Goal: Task Accomplishment & Management: Manage account settings

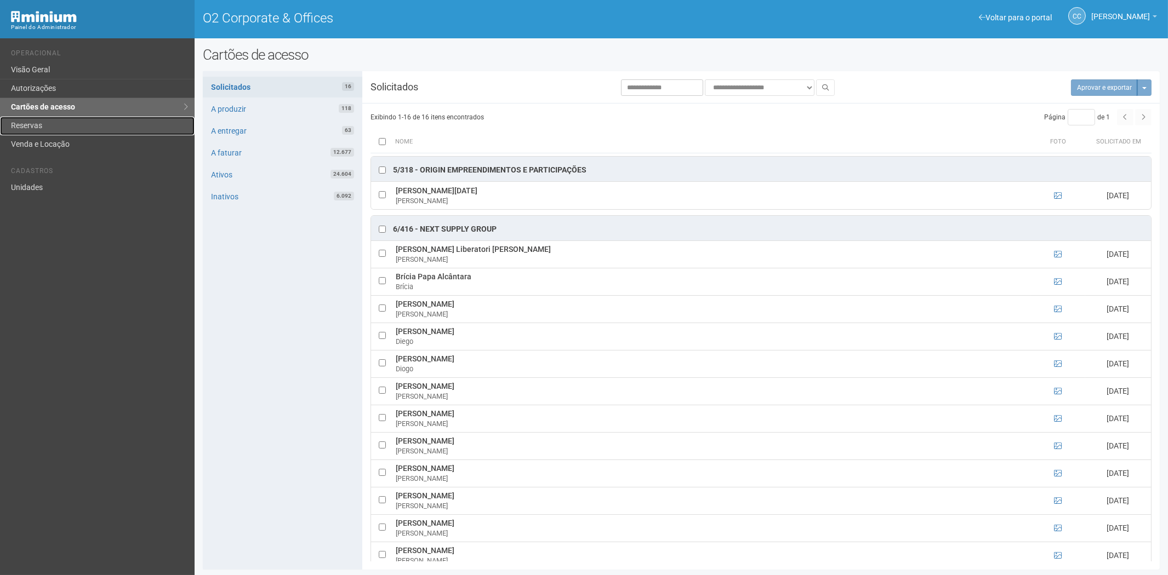
click at [41, 125] on link "Reservas" at bounding box center [97, 126] width 195 height 19
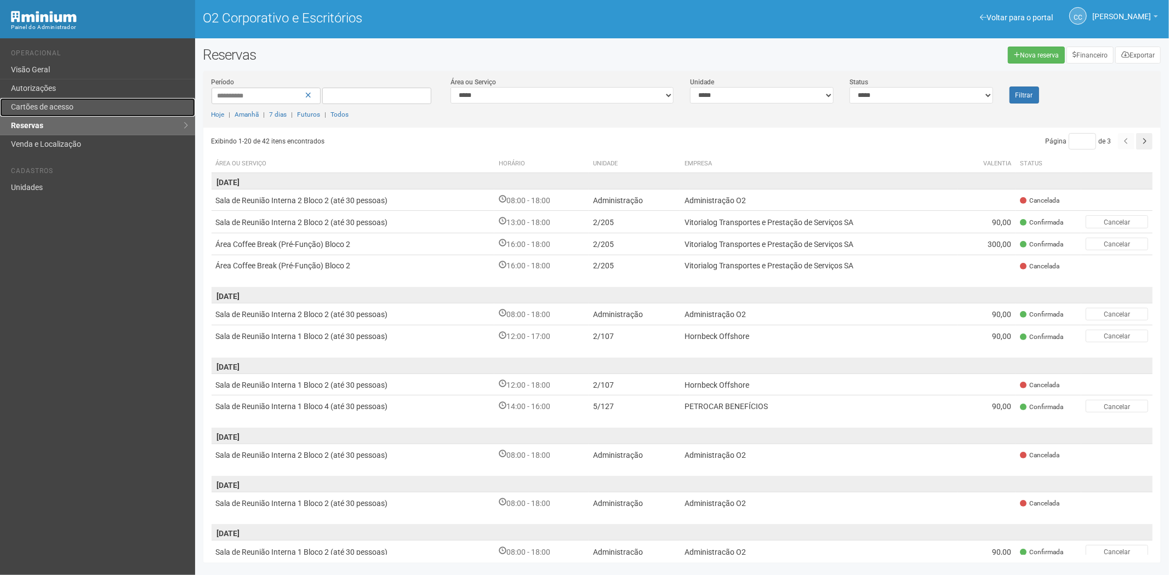
click at [73, 102] on font "Cartões de acesso" at bounding box center [42, 106] width 62 height 9
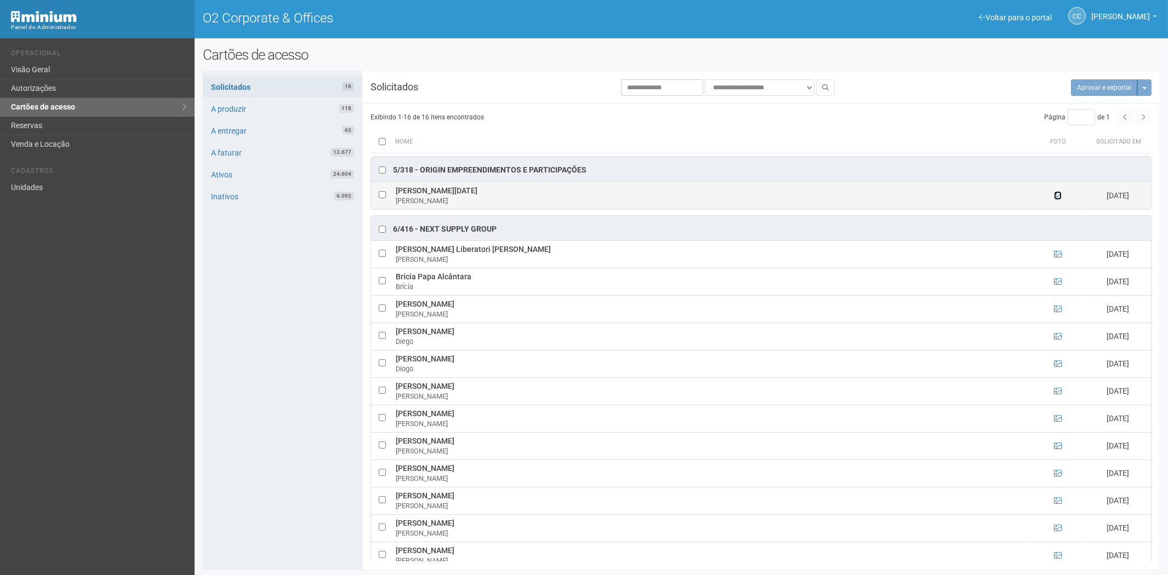
click at [1055, 195] on icon at bounding box center [1058, 196] width 8 height 8
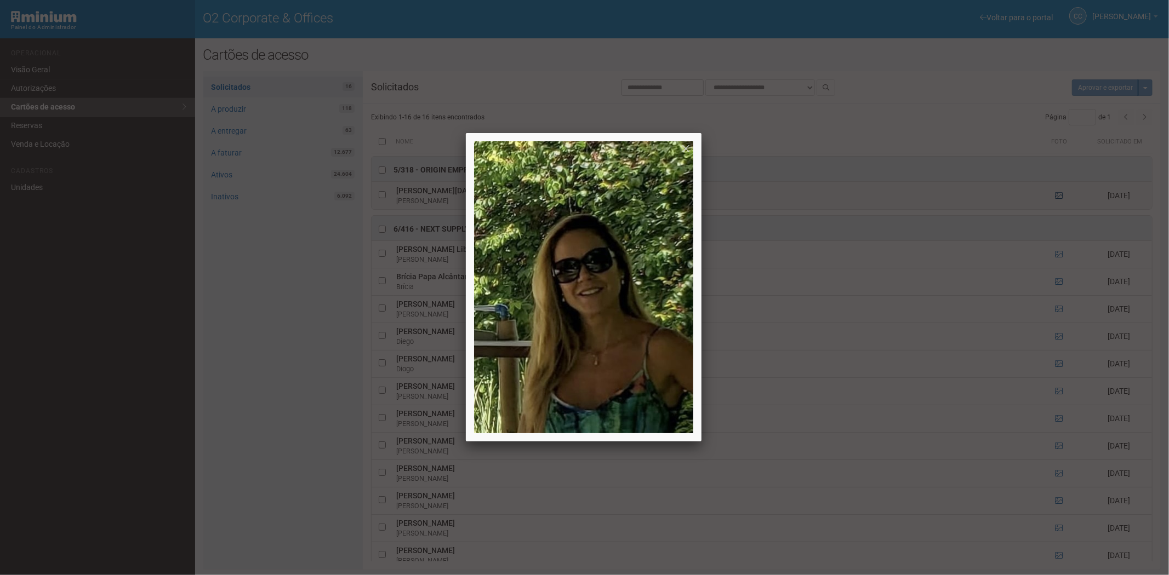
click at [1055, 195] on div at bounding box center [584, 287] width 1169 height 575
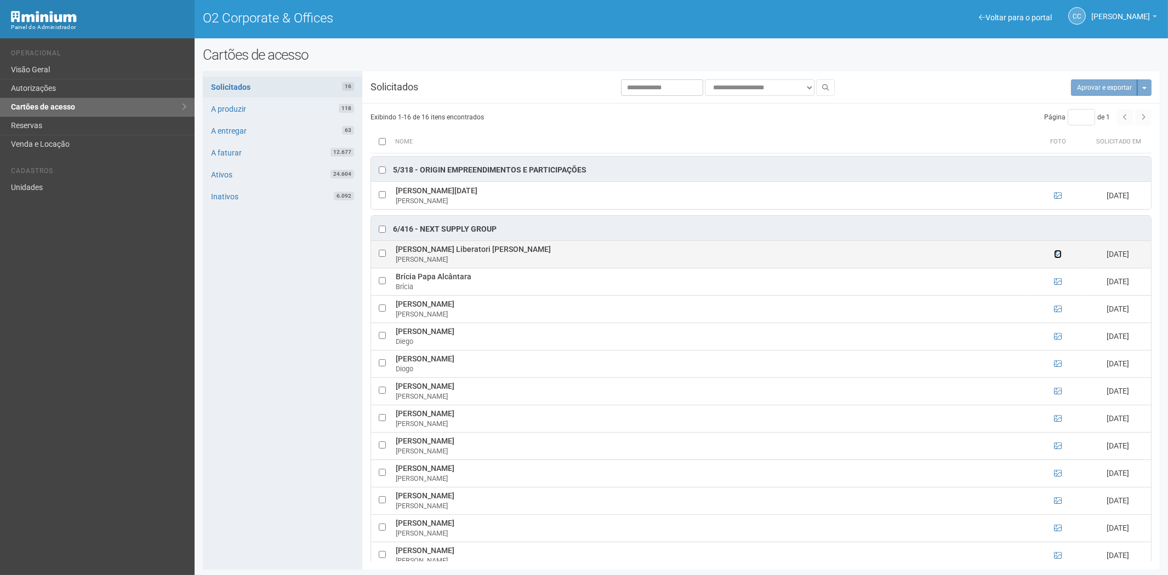
click at [1054, 255] on icon at bounding box center [1058, 254] width 8 height 8
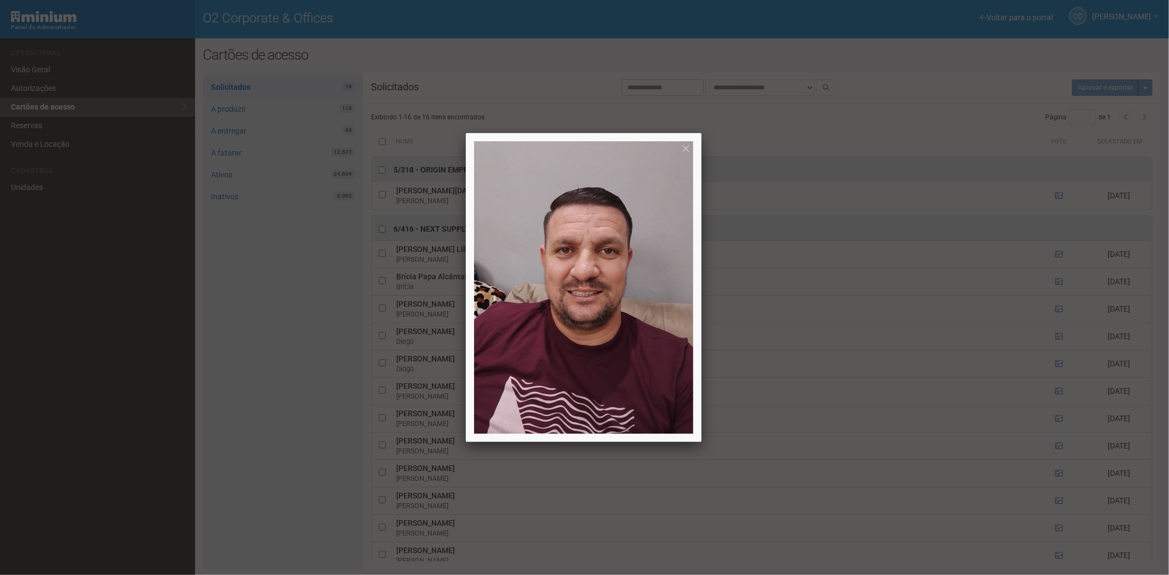
drag, startPoint x: 1054, startPoint y: 255, endPoint x: 1058, endPoint y: 261, distance: 7.4
click at [1054, 255] on div at bounding box center [584, 287] width 1169 height 575
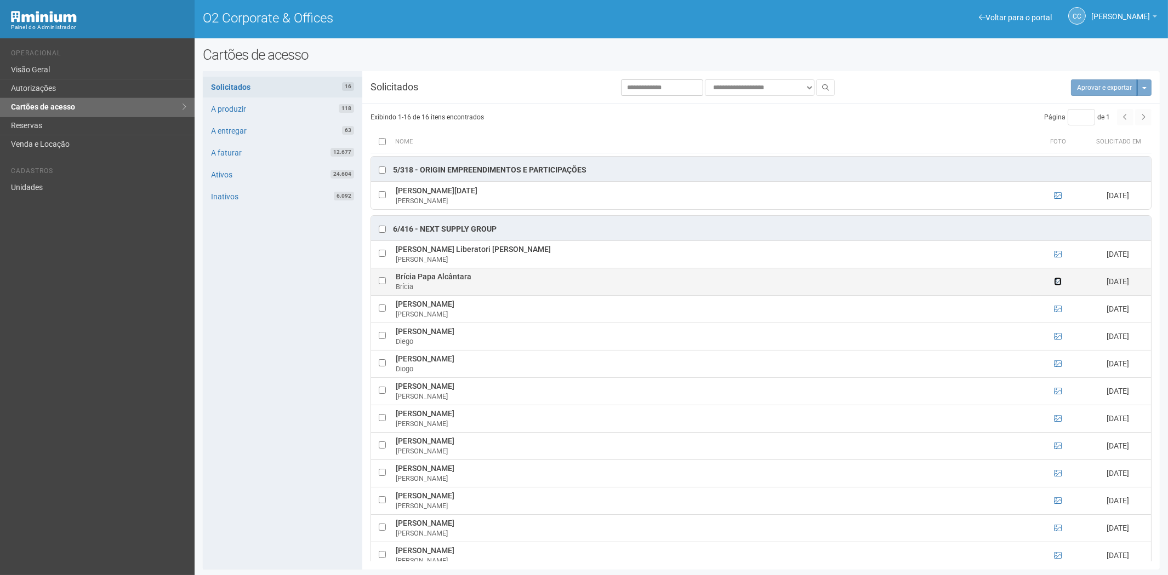
click at [1058, 279] on icon at bounding box center [1058, 282] width 8 height 8
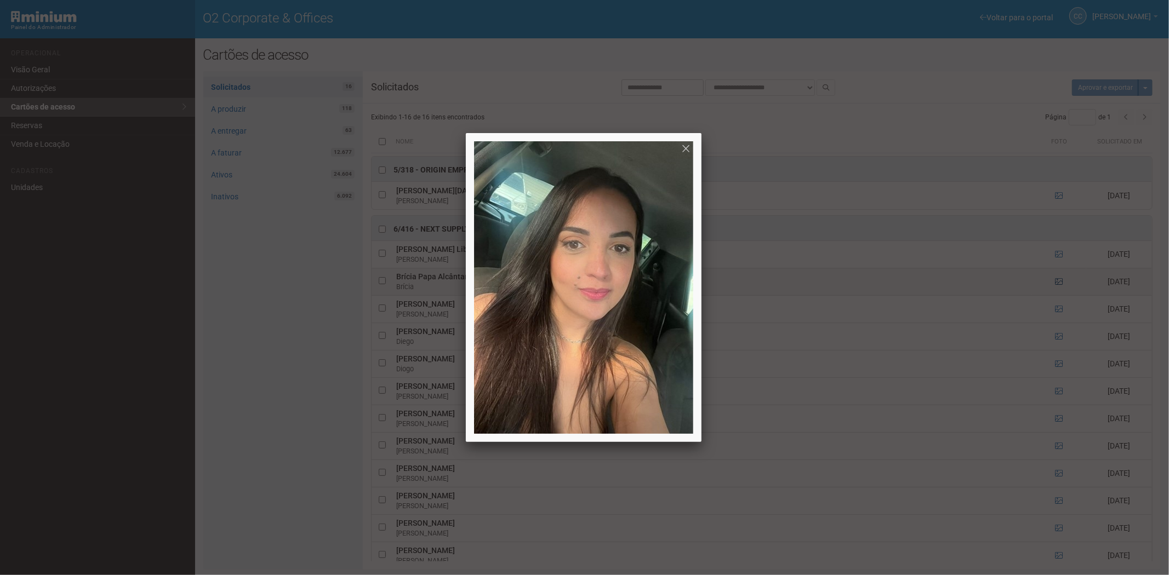
click at [1058, 279] on div at bounding box center [584, 287] width 1169 height 575
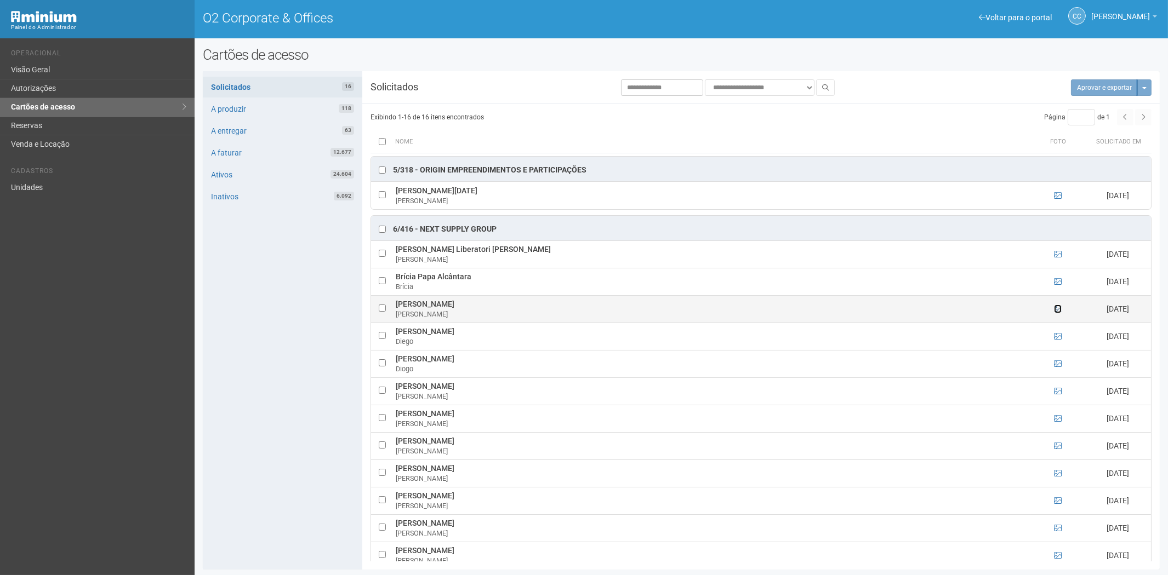
click at [1056, 313] on icon at bounding box center [1058, 309] width 8 height 8
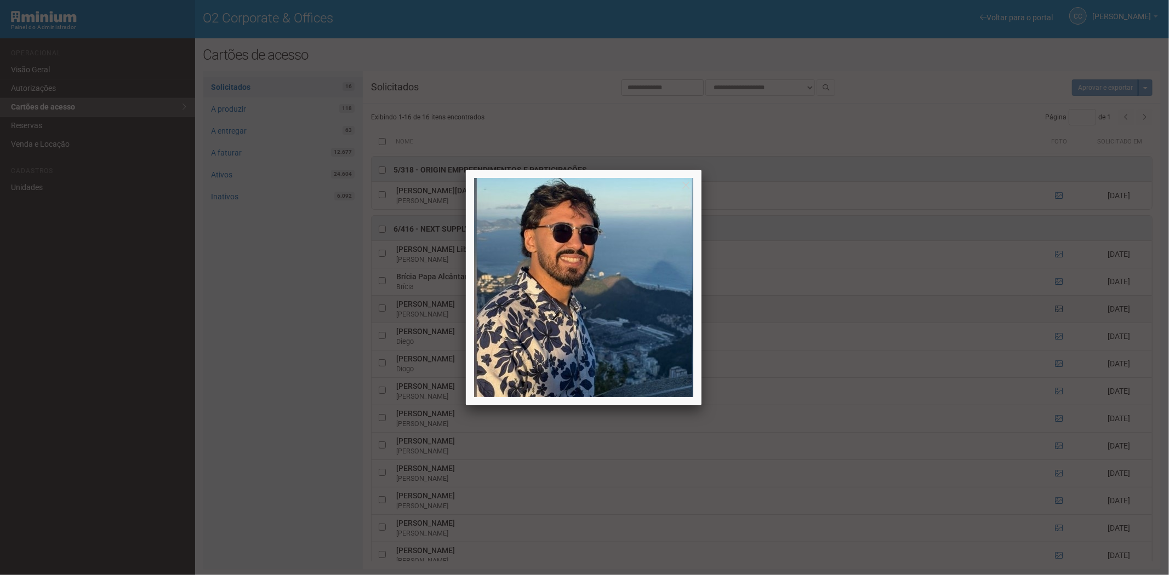
click at [1056, 313] on div at bounding box center [584, 287] width 1169 height 575
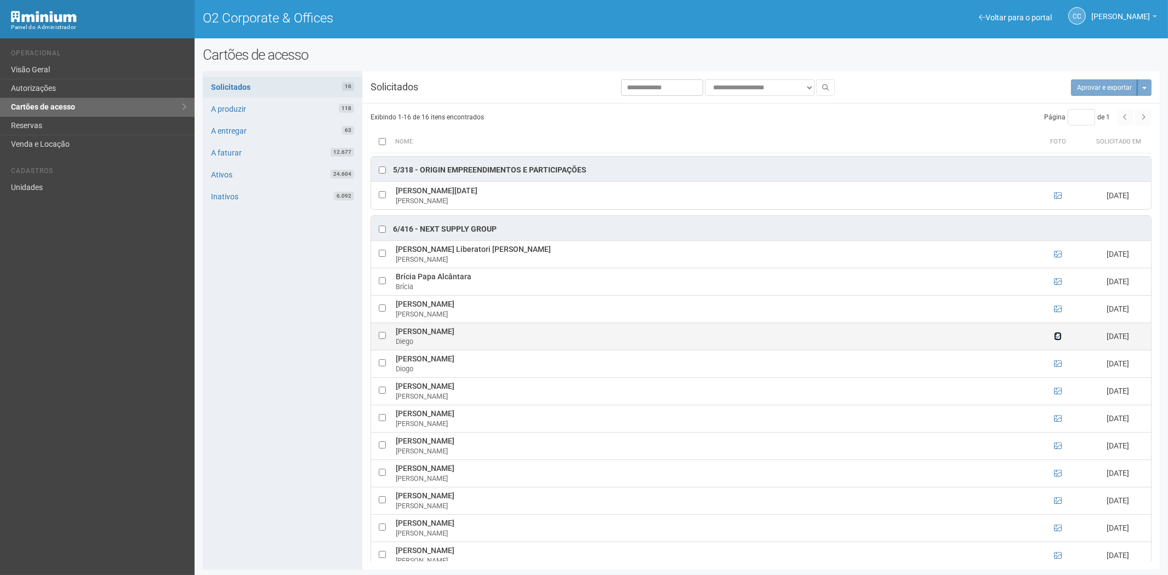
click at [1055, 340] on icon at bounding box center [1058, 337] width 8 height 8
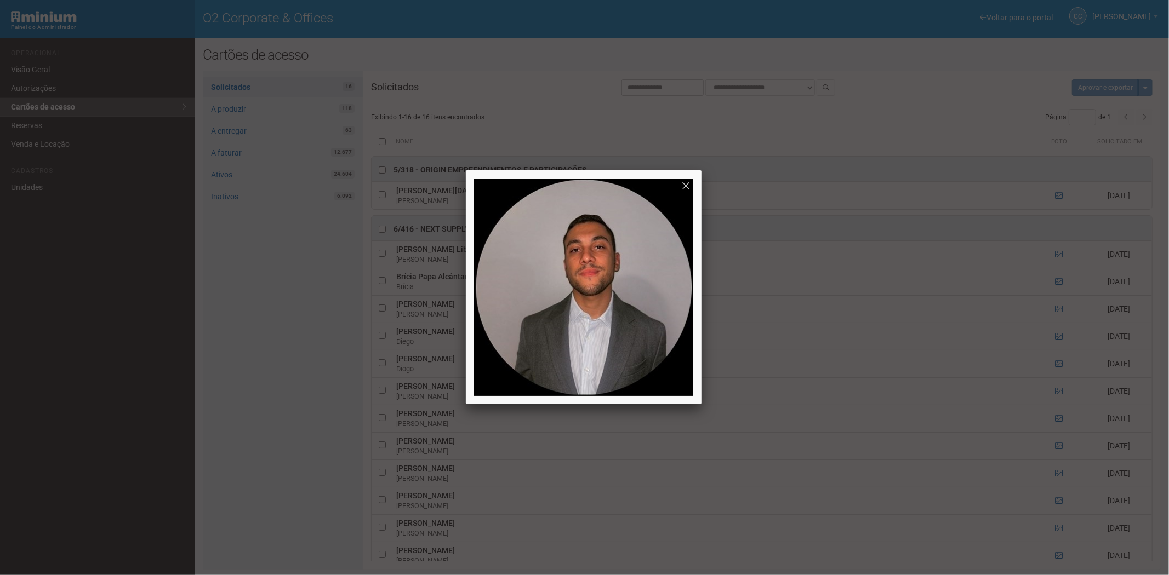
drag, startPoint x: 1055, startPoint y: 340, endPoint x: 1061, endPoint y: 348, distance: 9.8
click at [1055, 341] on div at bounding box center [584, 287] width 1169 height 575
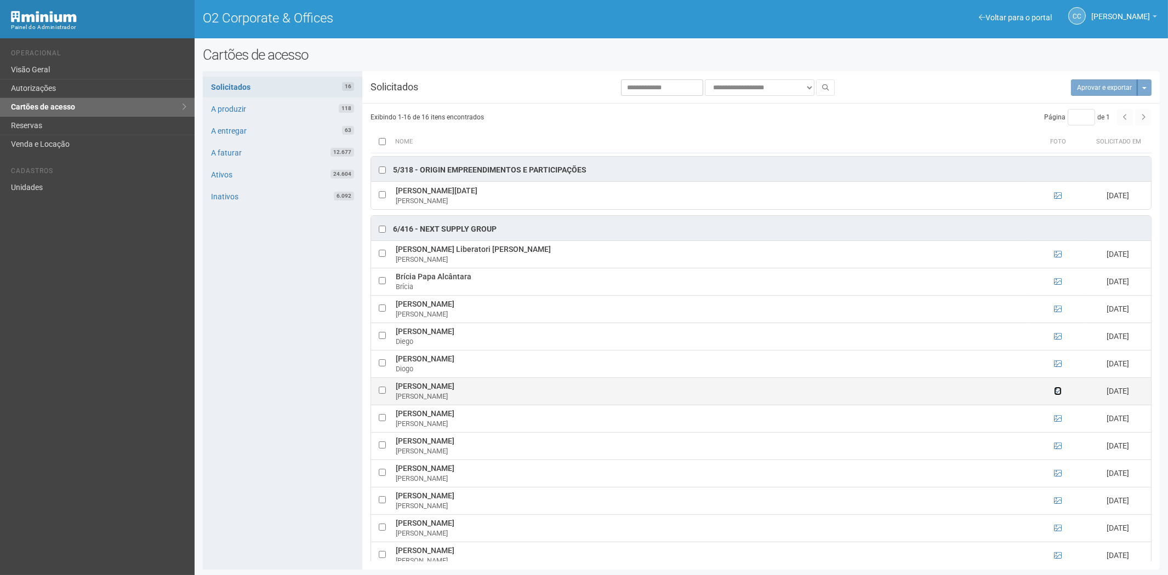
click at [1056, 392] on icon at bounding box center [1058, 391] width 8 height 8
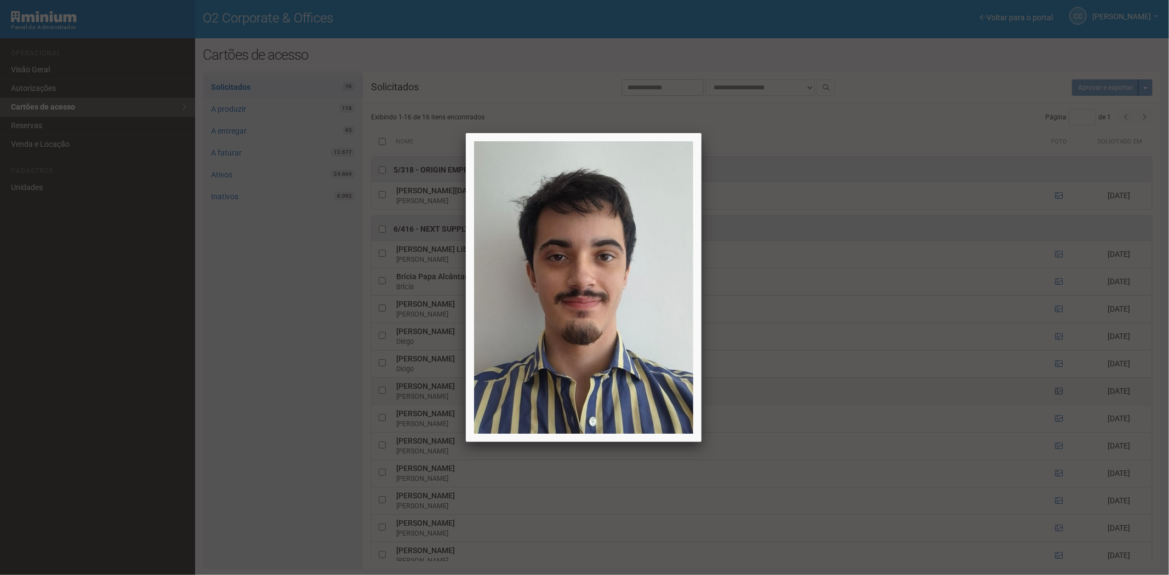
click at [1056, 392] on div at bounding box center [584, 287] width 1169 height 575
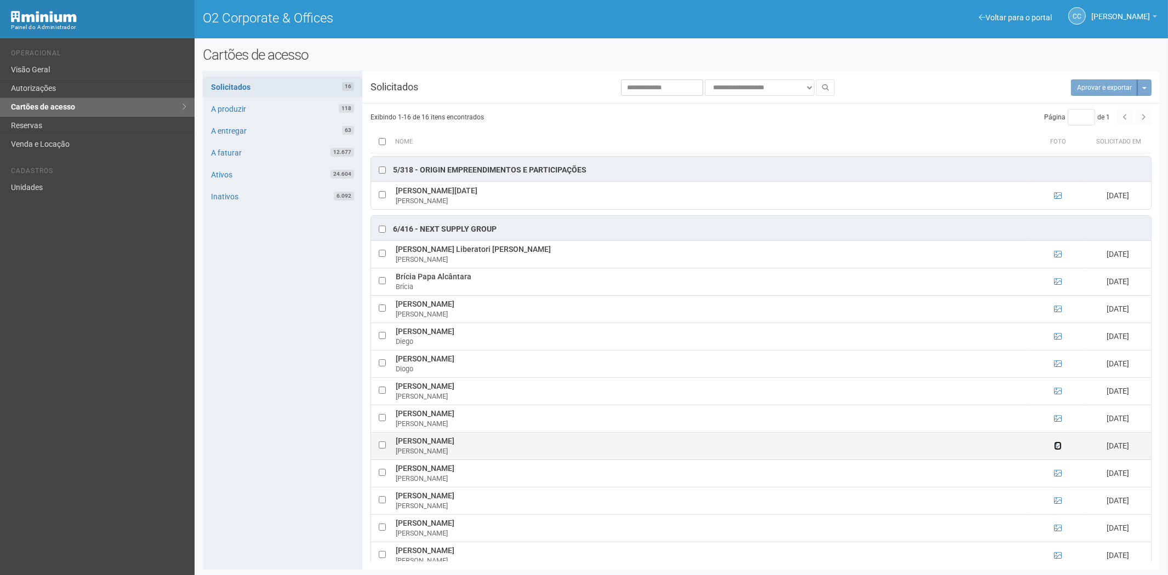
click at [1056, 448] on icon at bounding box center [1058, 446] width 8 height 8
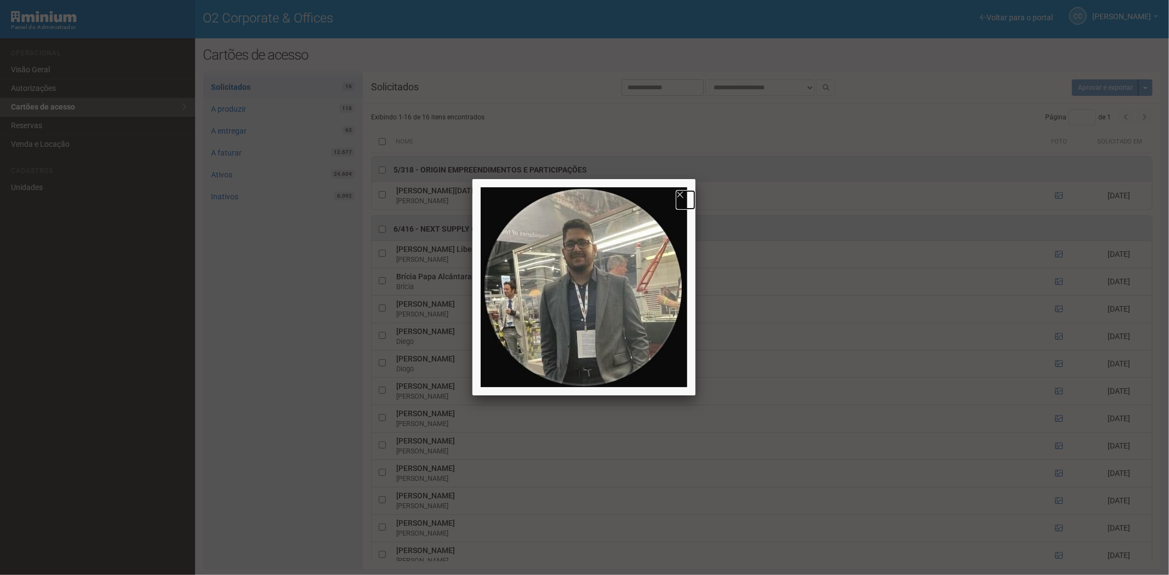
click at [682, 195] on link at bounding box center [686, 200] width 20 height 20
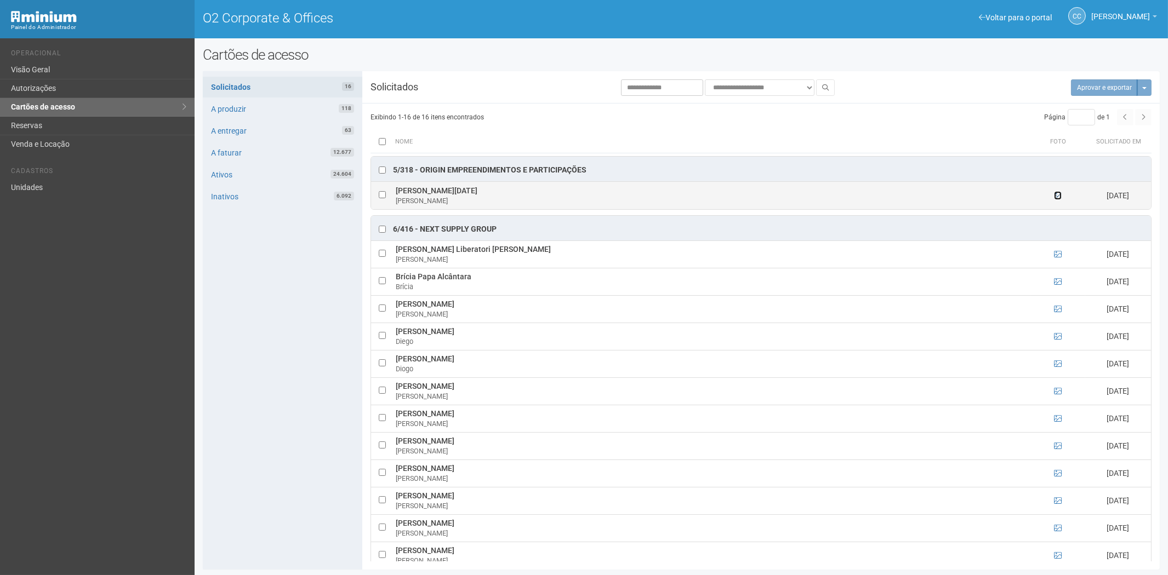
click at [1054, 195] on icon at bounding box center [1058, 196] width 8 height 8
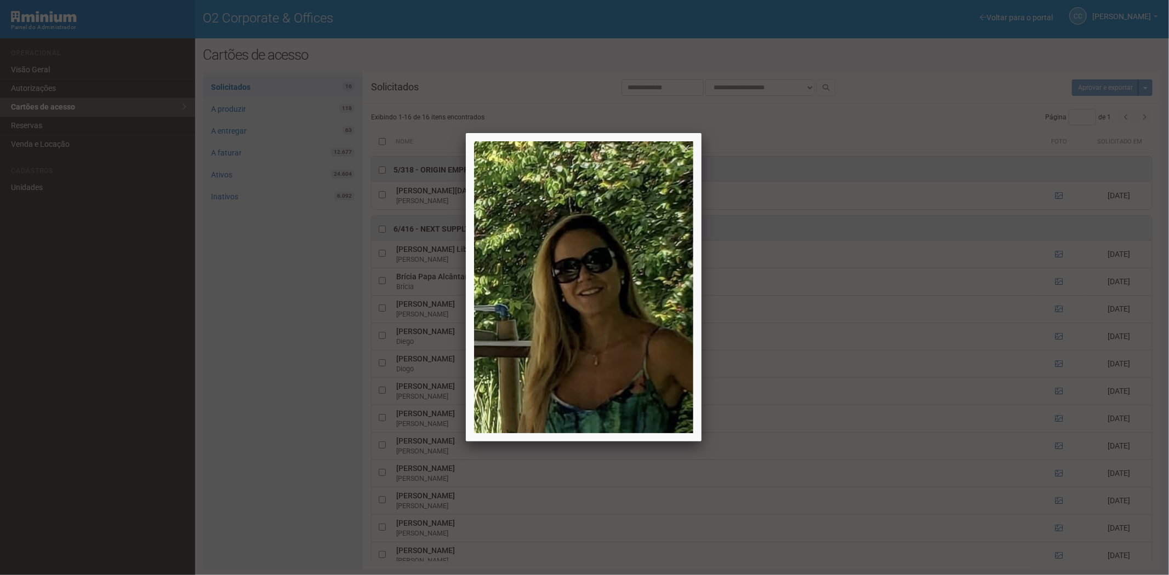
click at [1055, 196] on div at bounding box center [584, 287] width 1169 height 575
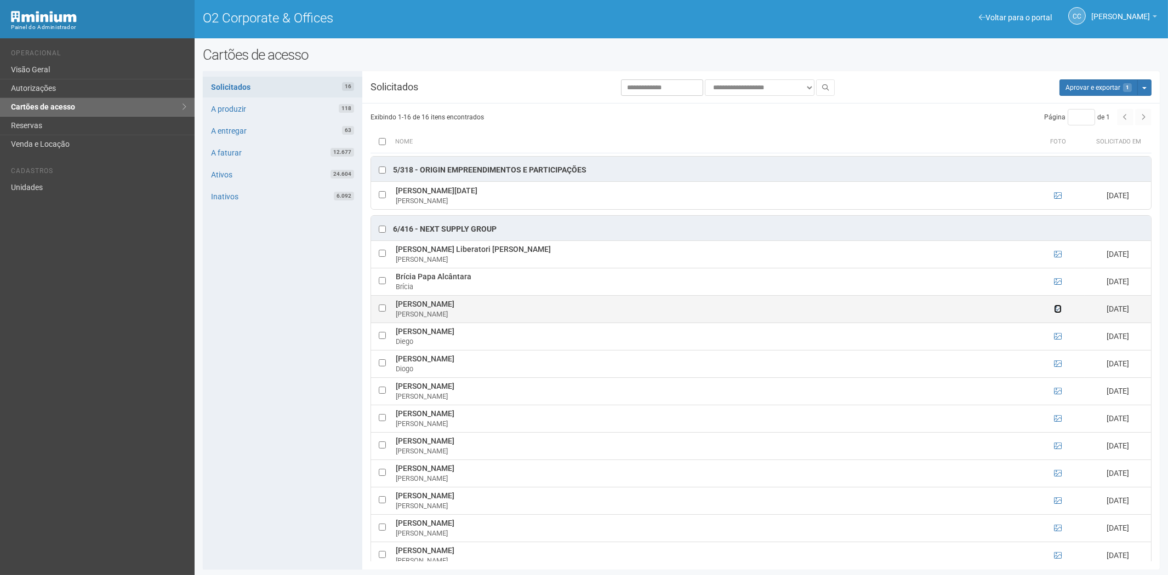
click at [1055, 311] on icon at bounding box center [1058, 309] width 8 height 8
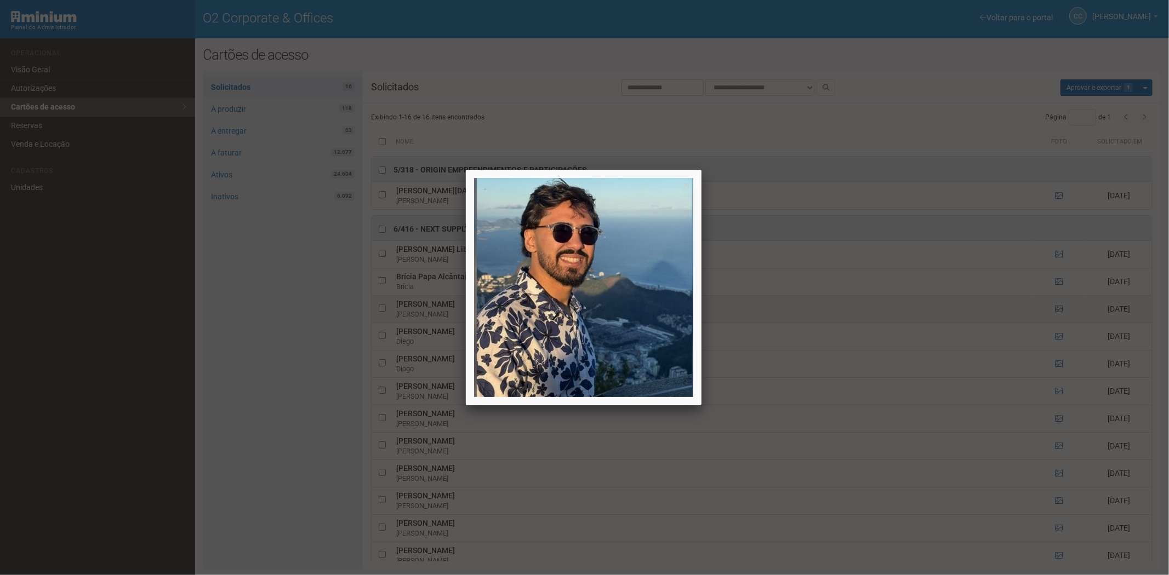
click at [1055, 311] on div at bounding box center [584, 287] width 1169 height 575
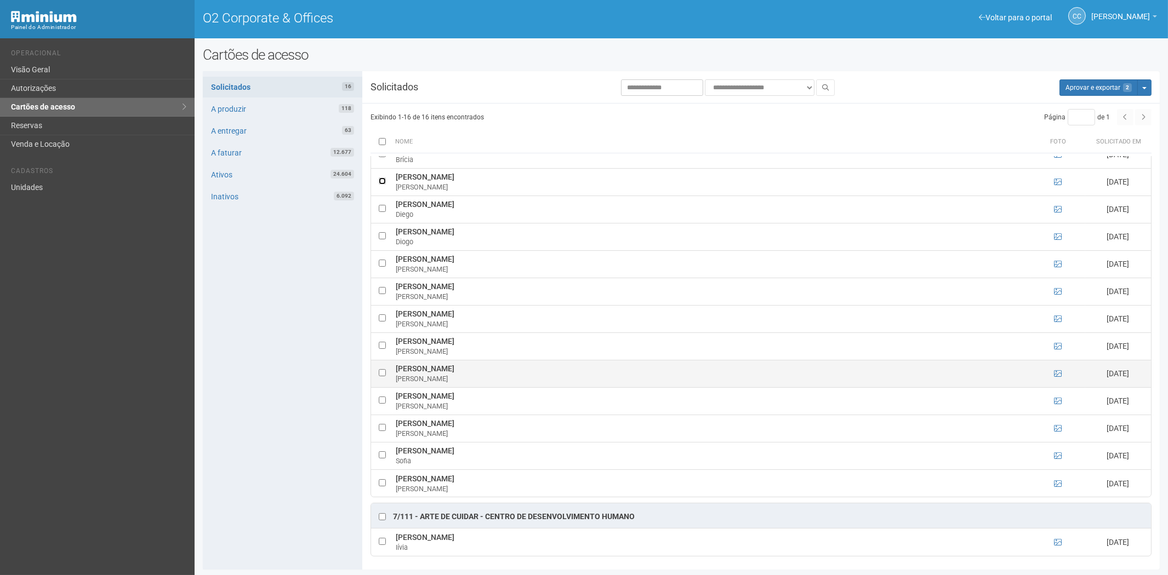
scroll to position [1, 0]
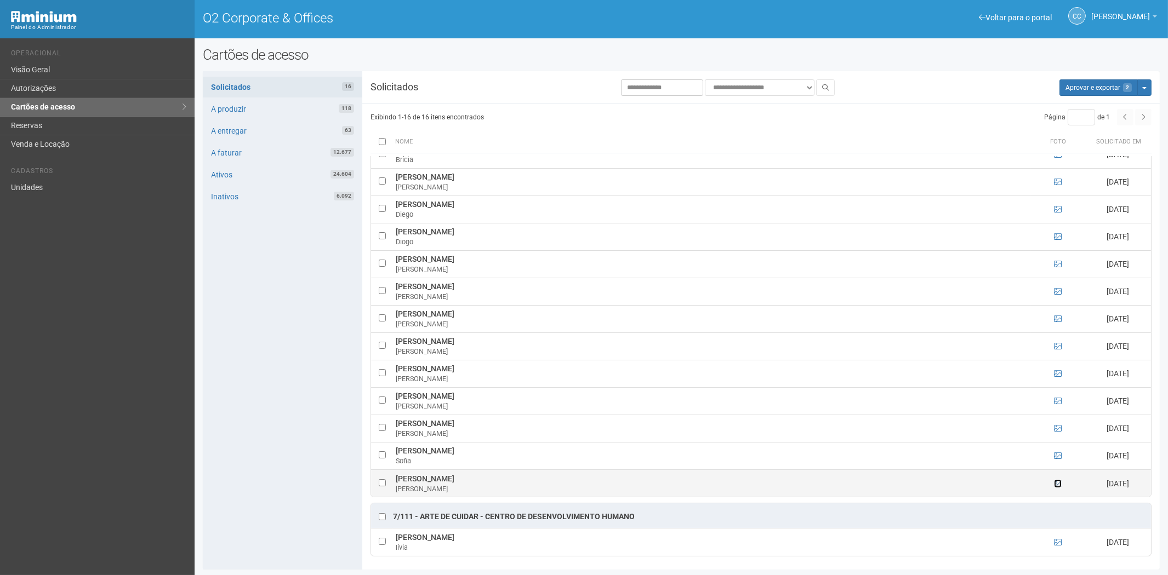
click at [1055, 484] on icon at bounding box center [1058, 484] width 8 height 8
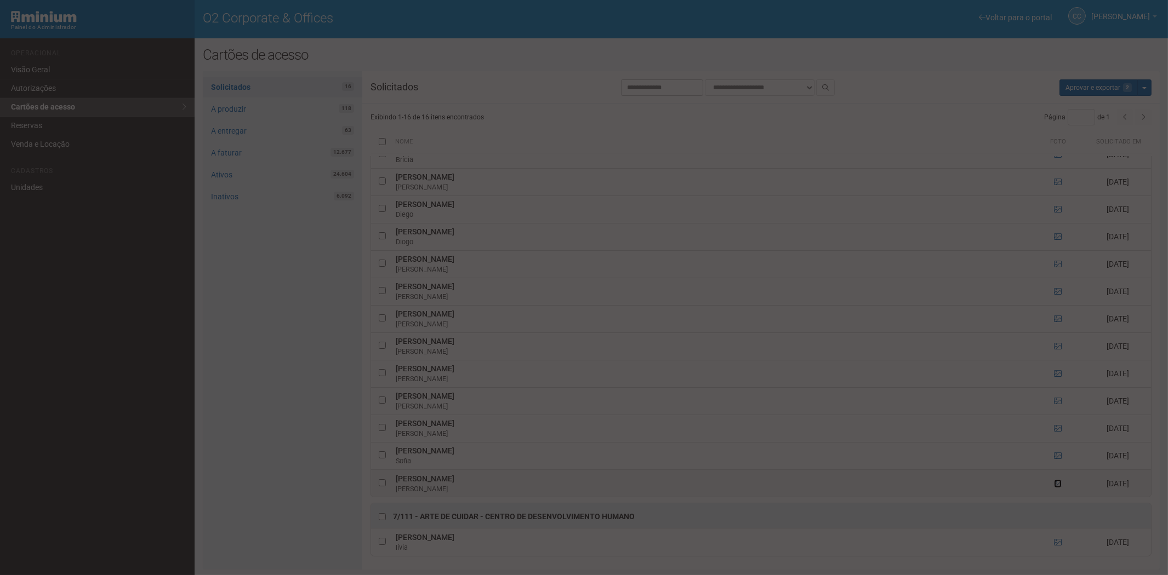
scroll to position [0, 0]
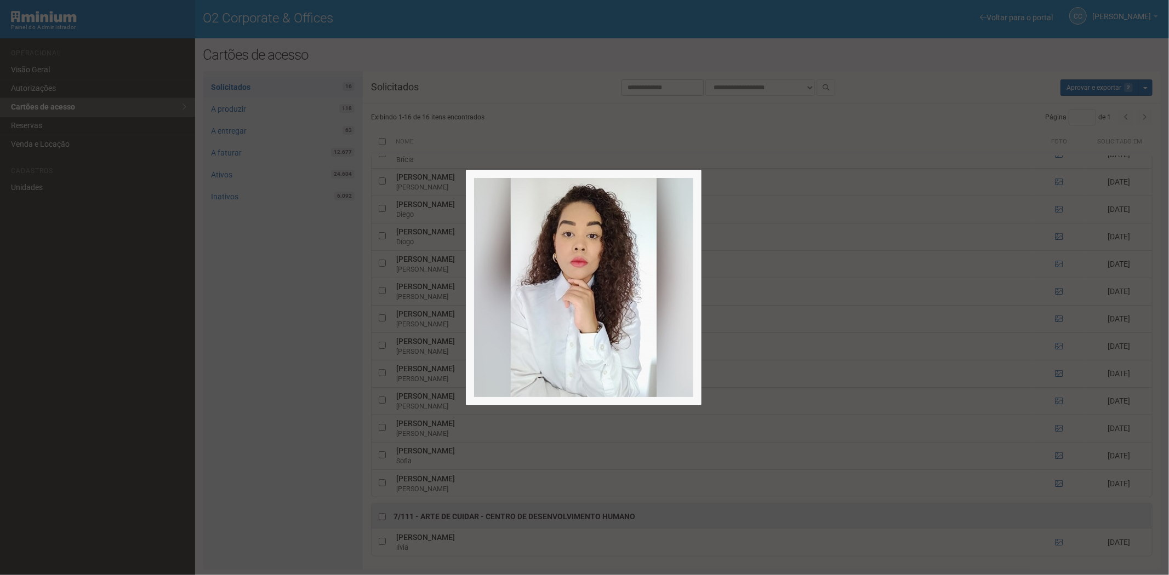
click at [1056, 484] on div at bounding box center [584, 287] width 1169 height 575
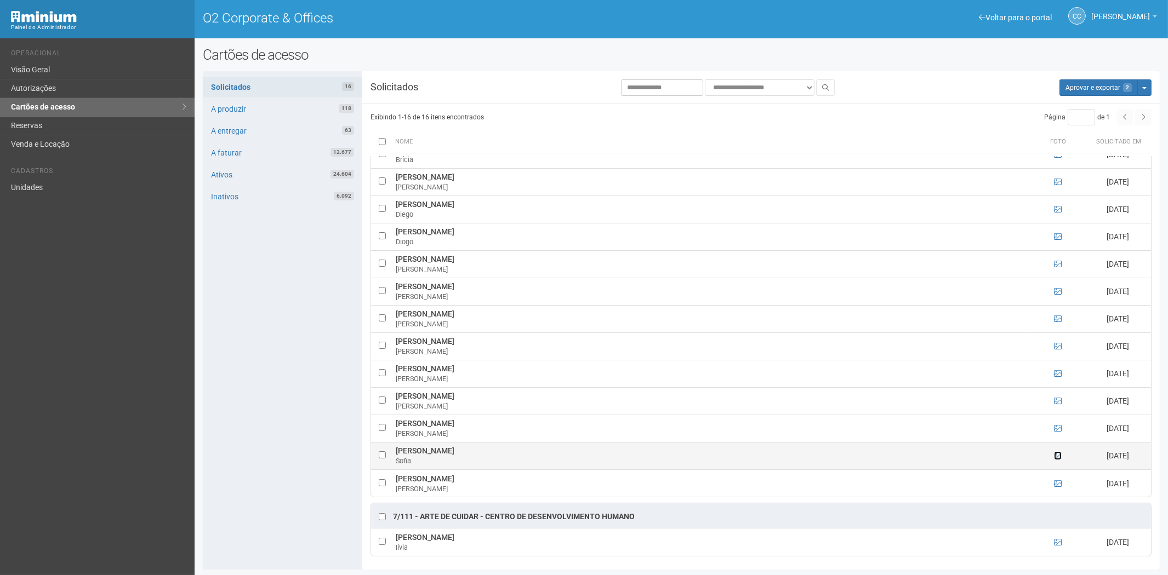
click at [1056, 455] on icon at bounding box center [1058, 456] width 8 height 8
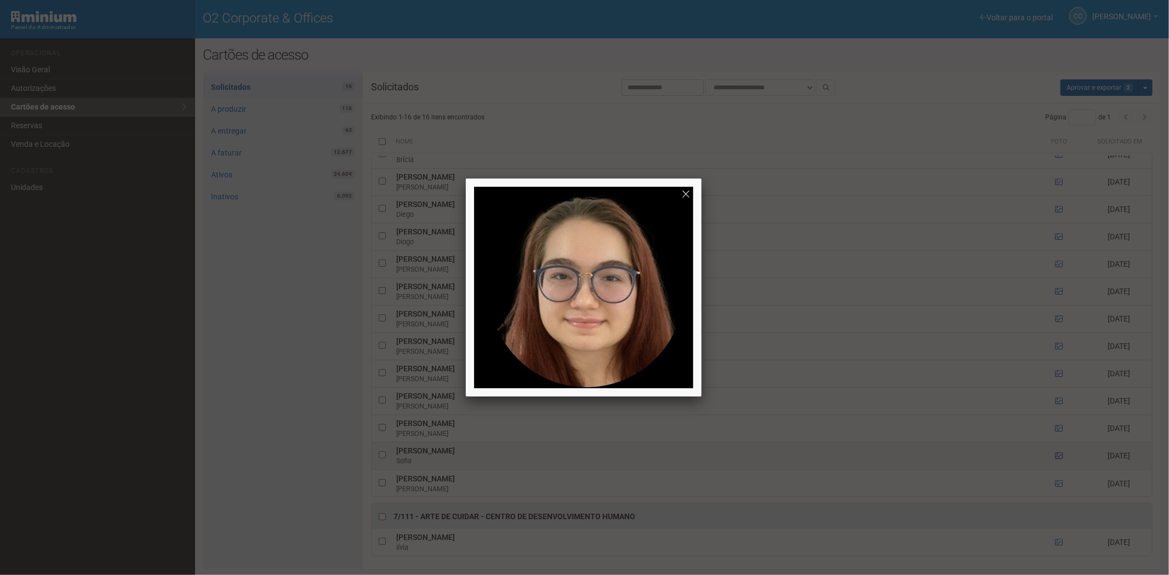
click at [1056, 455] on div at bounding box center [584, 287] width 1169 height 575
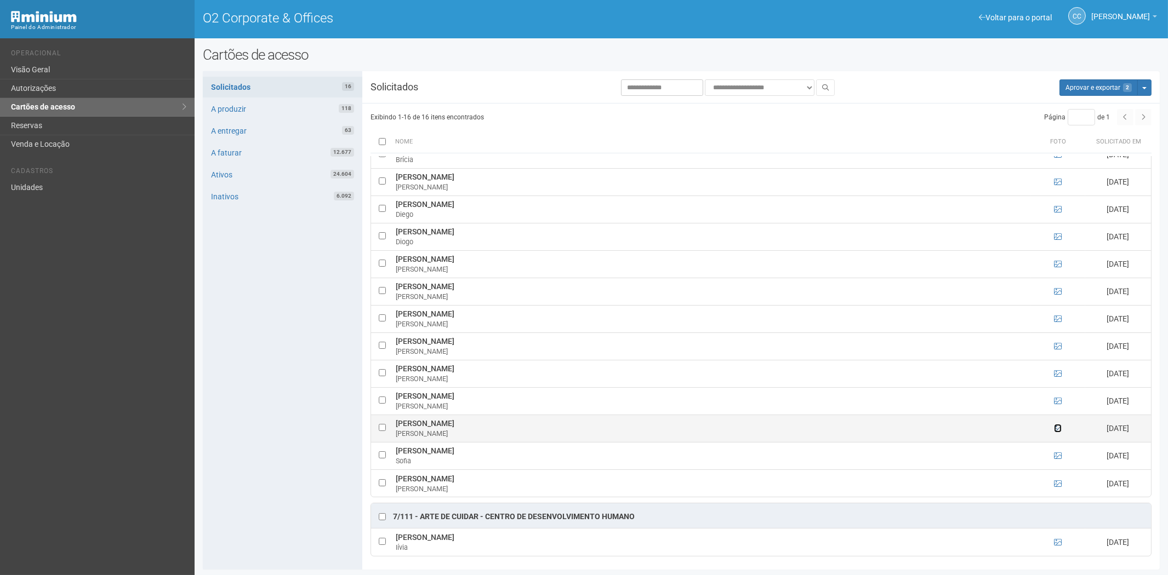
click at [1058, 426] on icon at bounding box center [1058, 429] width 8 height 8
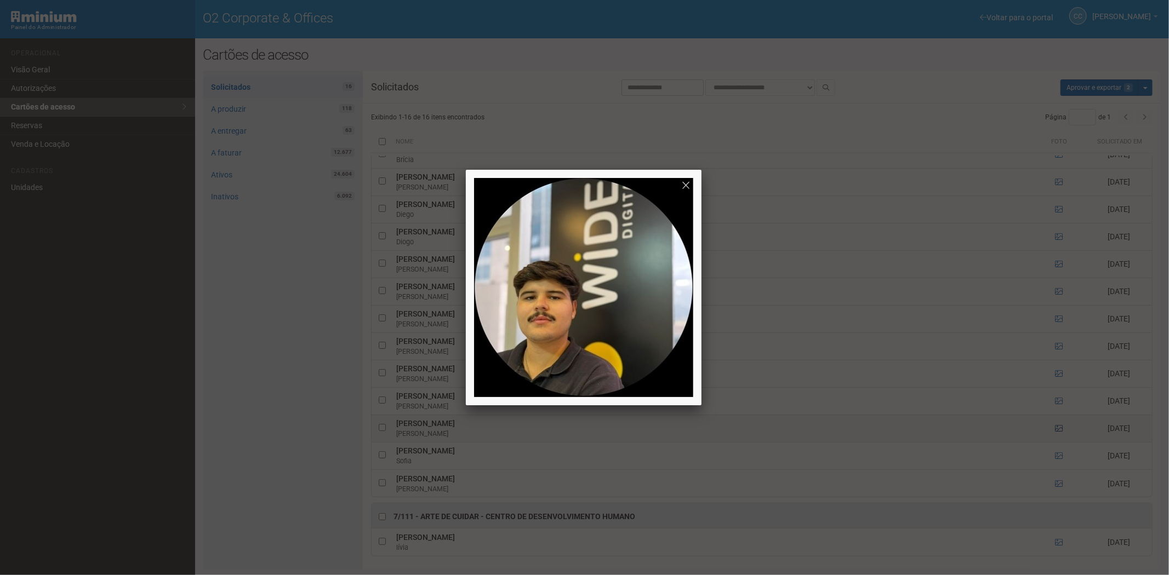
click at [1058, 426] on div at bounding box center [584, 287] width 1169 height 575
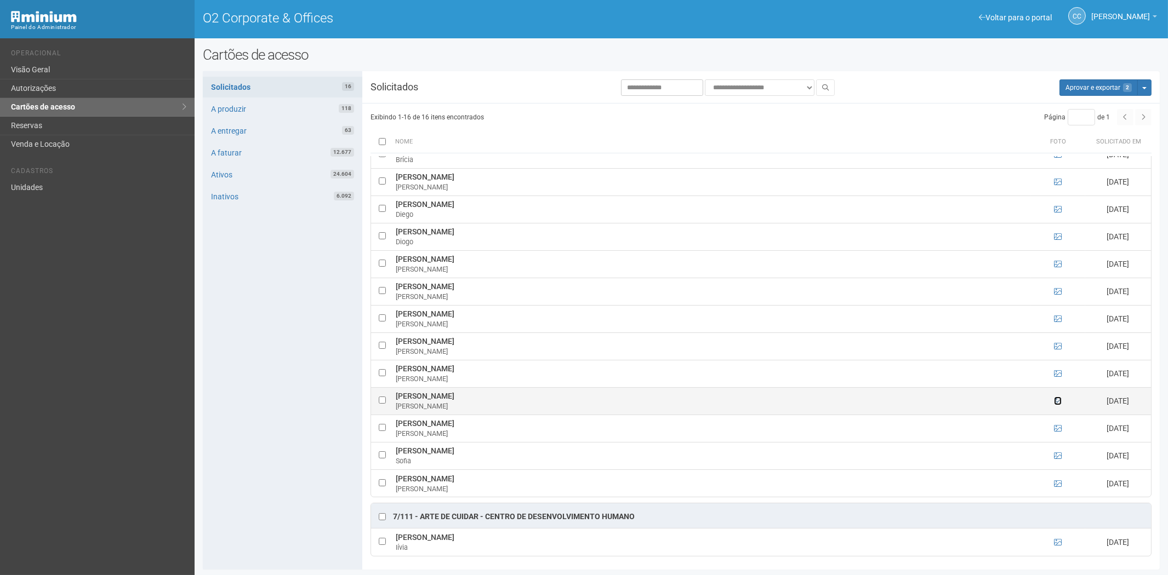
click at [1056, 402] on icon at bounding box center [1058, 401] width 8 height 8
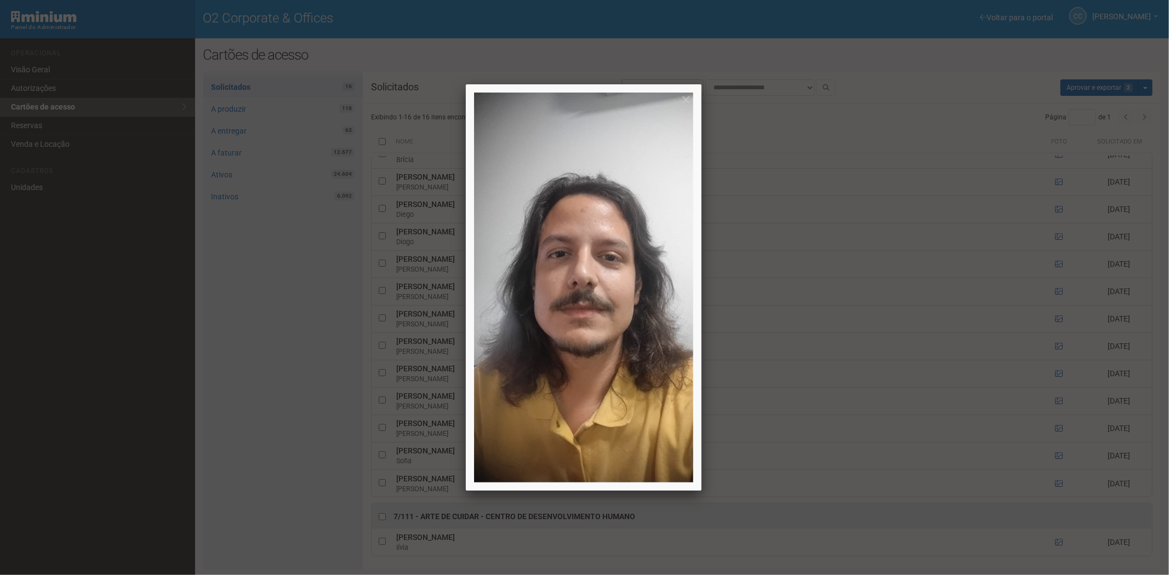
click at [1055, 403] on div at bounding box center [584, 287] width 1169 height 575
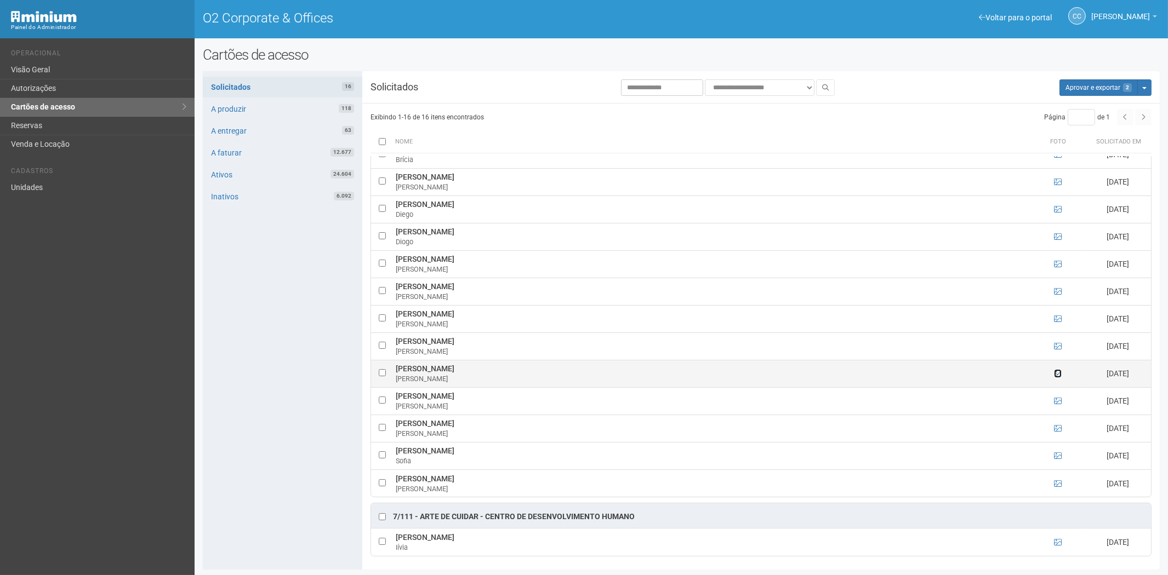
click at [1055, 370] on icon at bounding box center [1058, 374] width 8 height 8
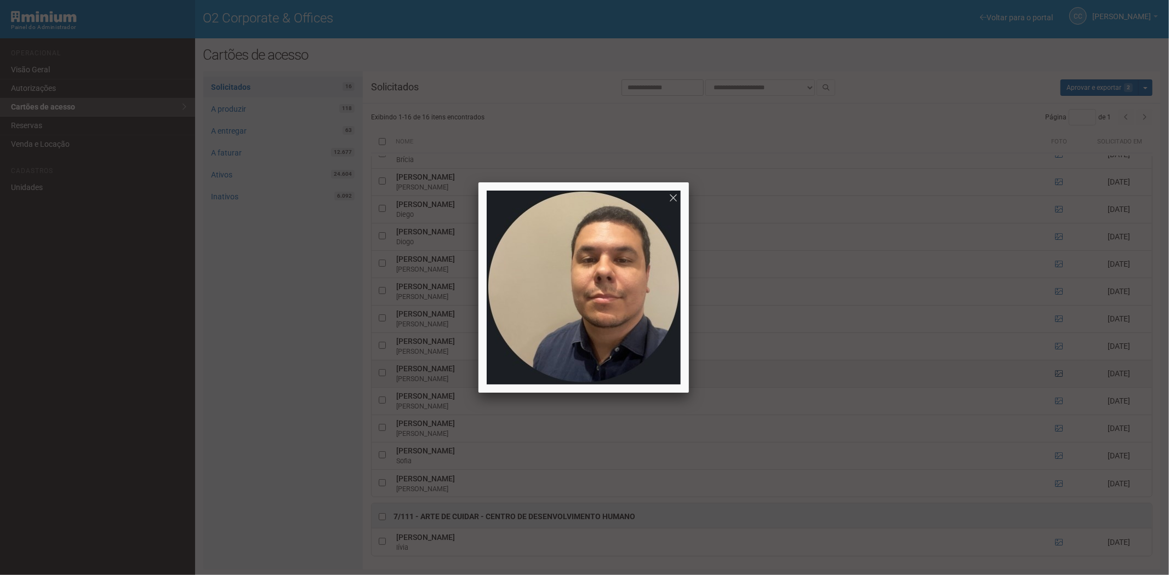
click at [1055, 370] on div at bounding box center [584, 287] width 1169 height 575
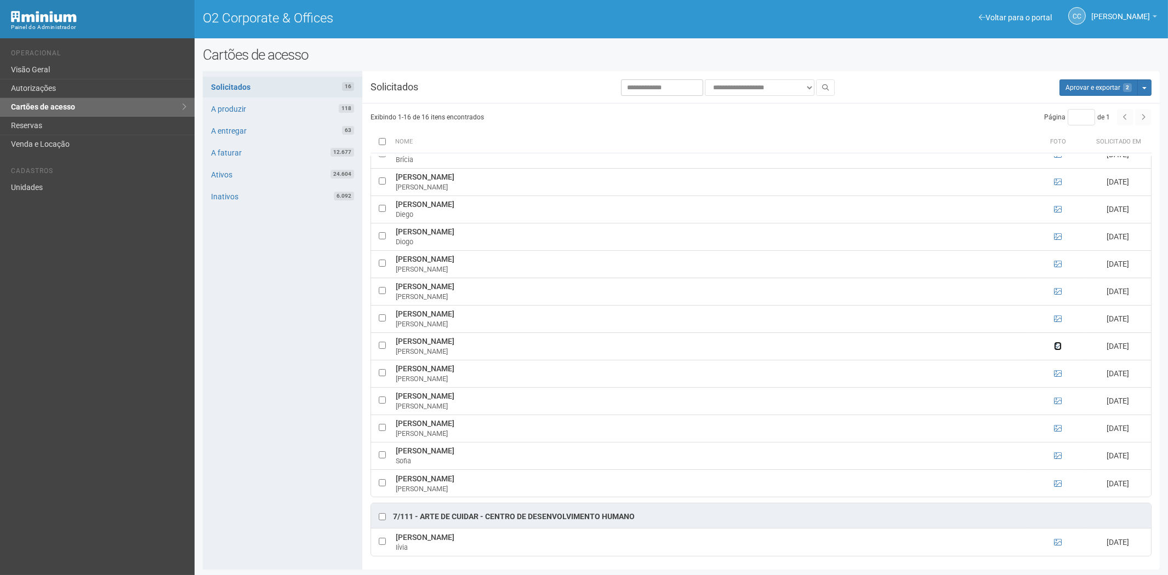
click at [1058, 347] on icon at bounding box center [1058, 346] width 8 height 8
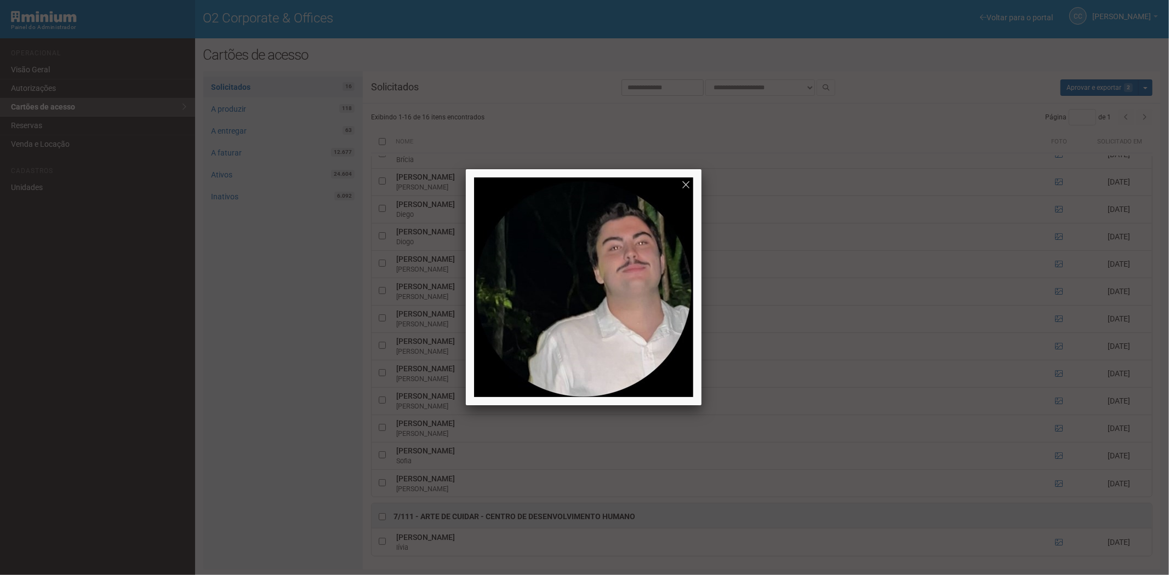
click at [1056, 347] on div at bounding box center [584, 287] width 1169 height 575
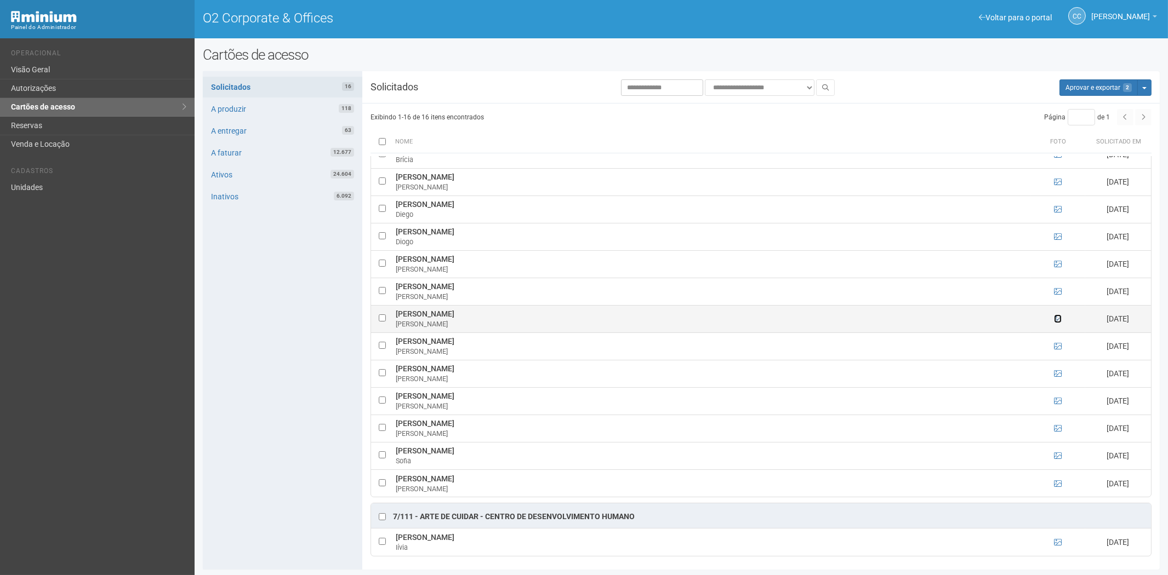
click at [1058, 318] on icon at bounding box center [1058, 319] width 8 height 8
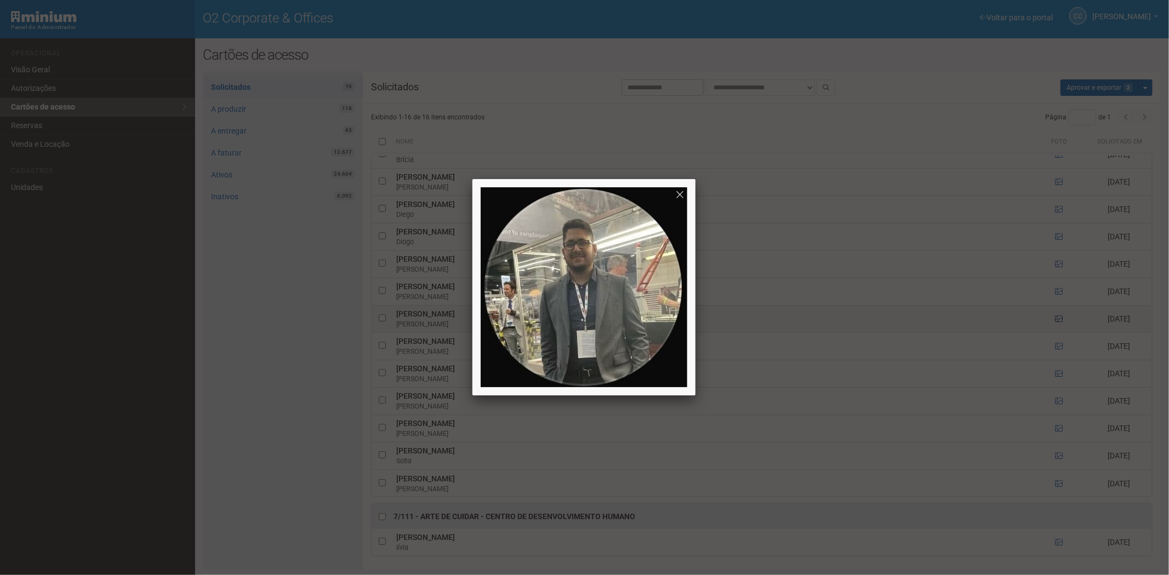
click at [1058, 318] on div at bounding box center [584, 287] width 1169 height 575
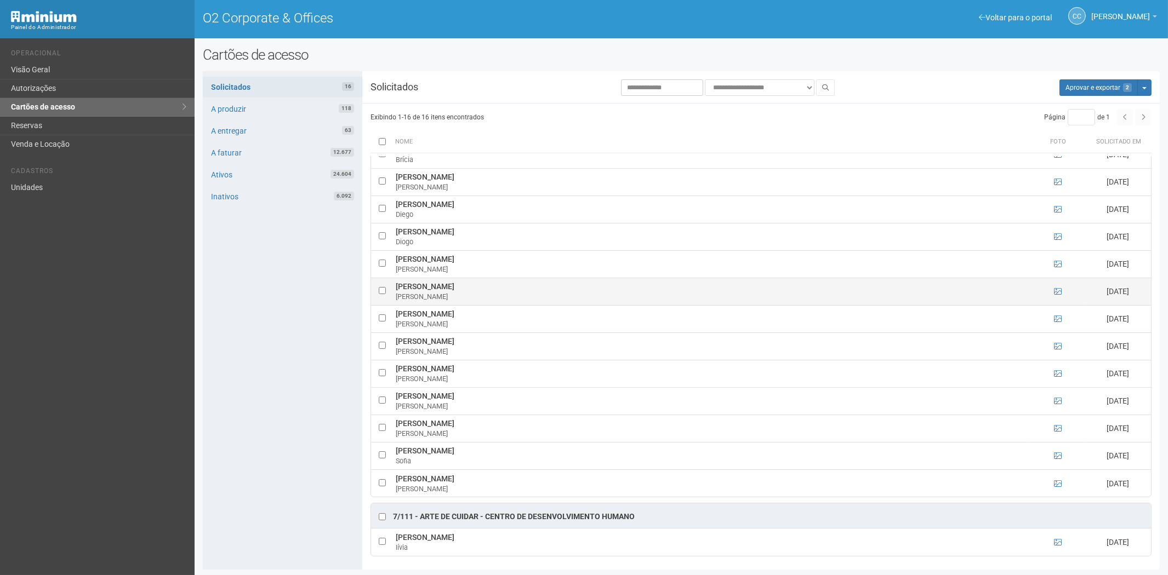
click at [1055, 286] on td at bounding box center [1057, 291] width 55 height 27
click at [1058, 289] on icon at bounding box center [1058, 292] width 8 height 8
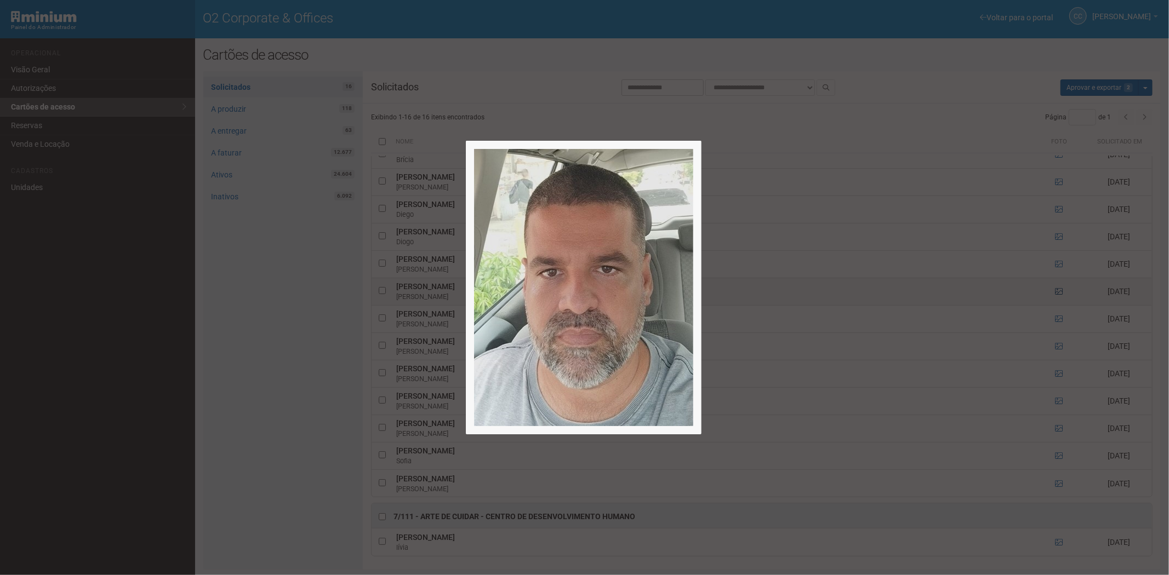
click at [1058, 289] on div at bounding box center [584, 287] width 1169 height 575
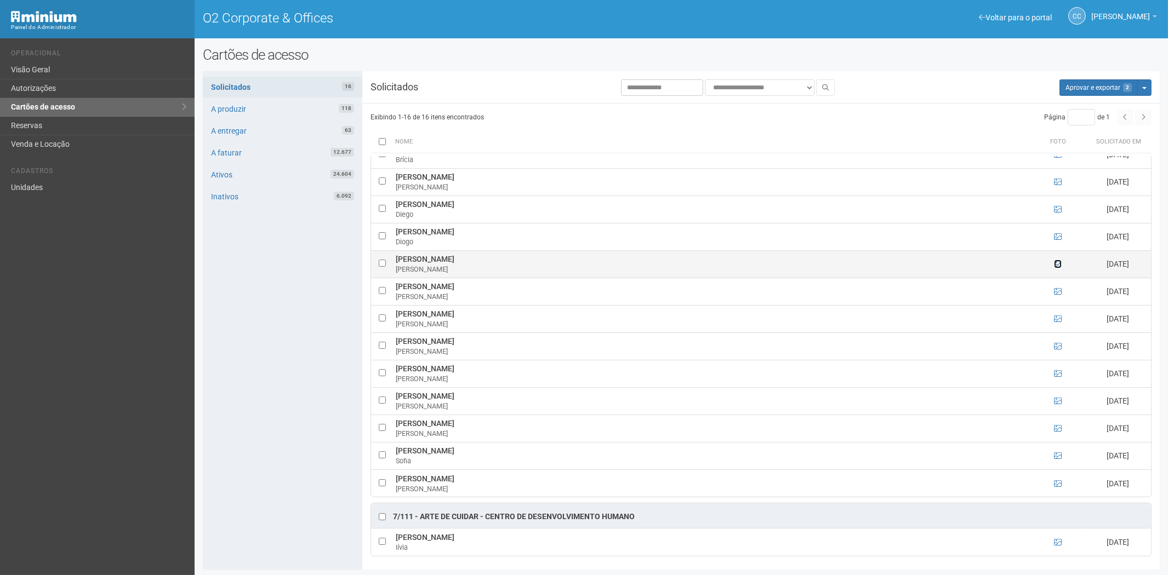
click at [1055, 266] on icon at bounding box center [1058, 264] width 8 height 8
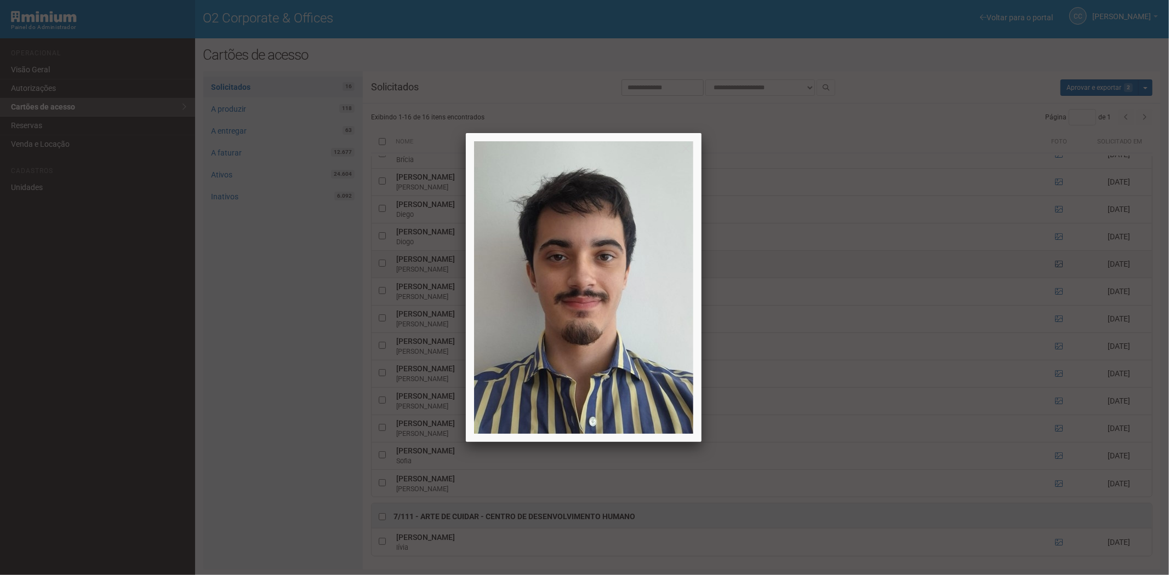
click at [1055, 266] on div at bounding box center [584, 287] width 1169 height 575
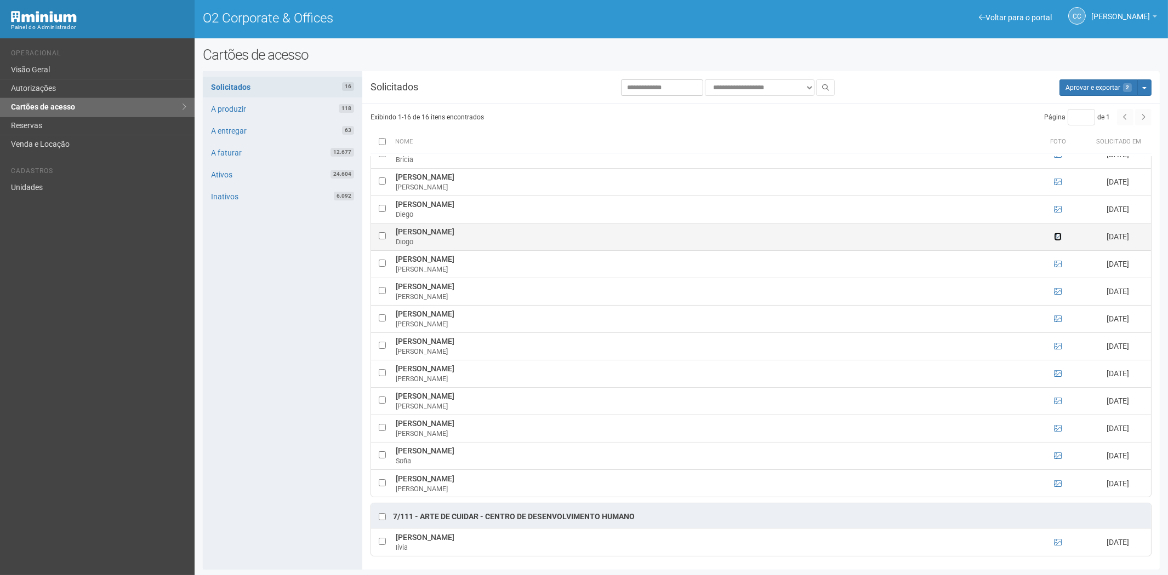
click at [1054, 233] on icon at bounding box center [1058, 237] width 8 height 8
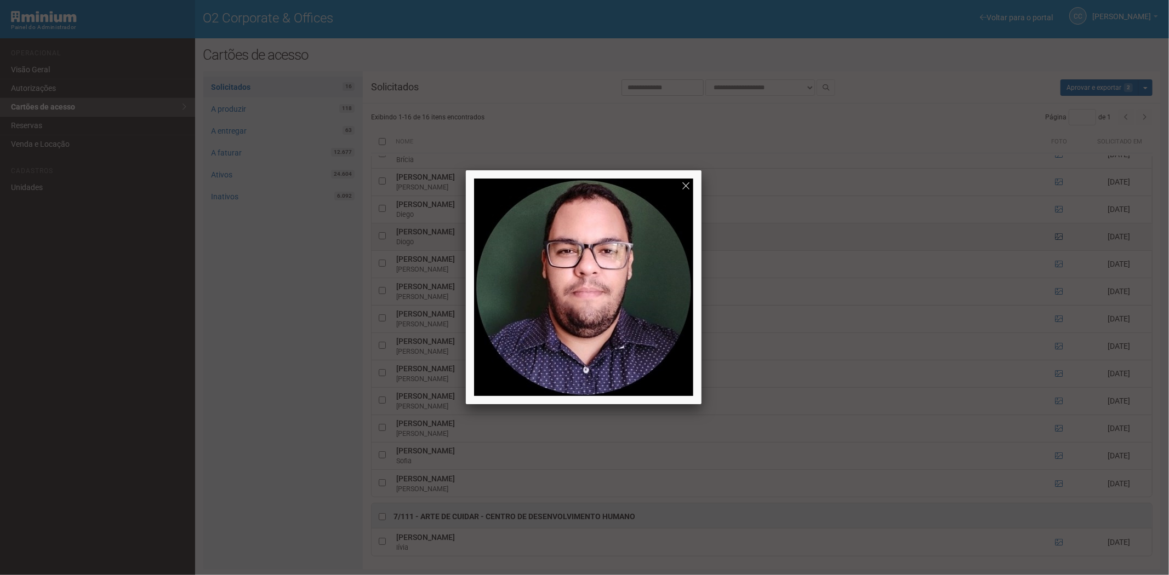
click at [1054, 233] on div at bounding box center [584, 287] width 1169 height 575
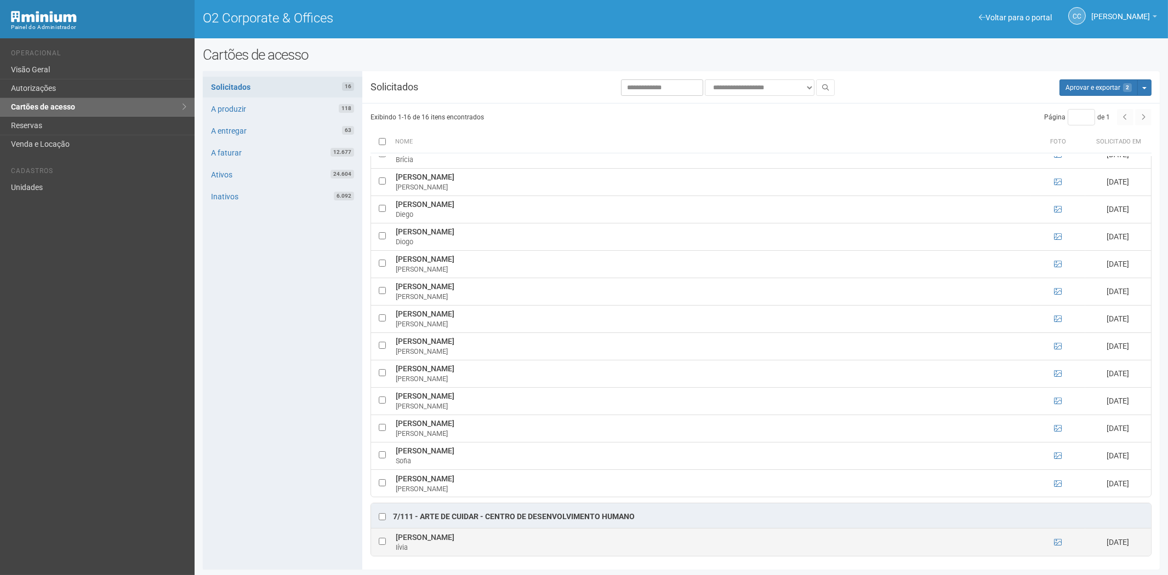
scroll to position [1, 0]
click at [1055, 543] on icon at bounding box center [1058, 543] width 8 height 8
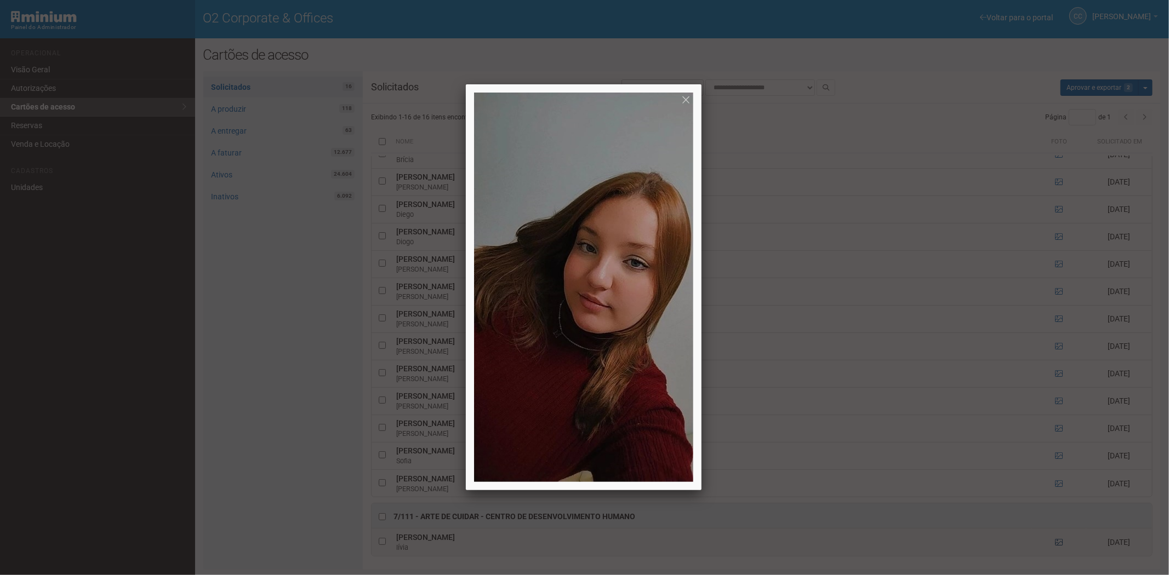
click at [1055, 543] on div at bounding box center [584, 287] width 1169 height 575
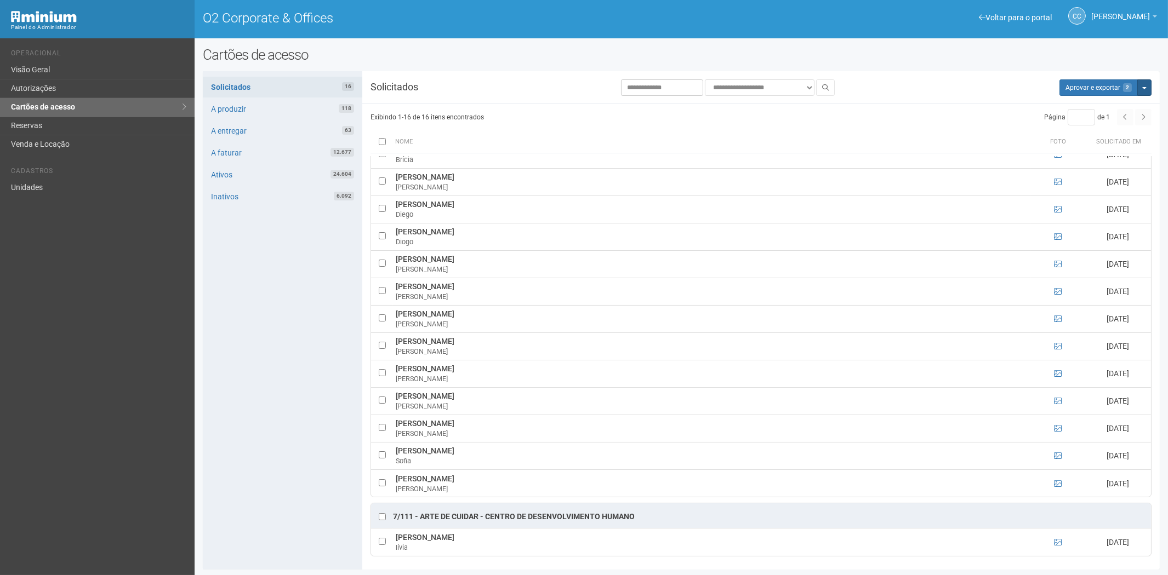
click at [1148, 92] on button "Mais opções" at bounding box center [1144, 87] width 14 height 16
click at [1093, 123] on link "Rejeitar solicitações" at bounding box center [1103, 122] width 87 height 13
click at [47, 124] on link "Reservas" at bounding box center [97, 126] width 195 height 19
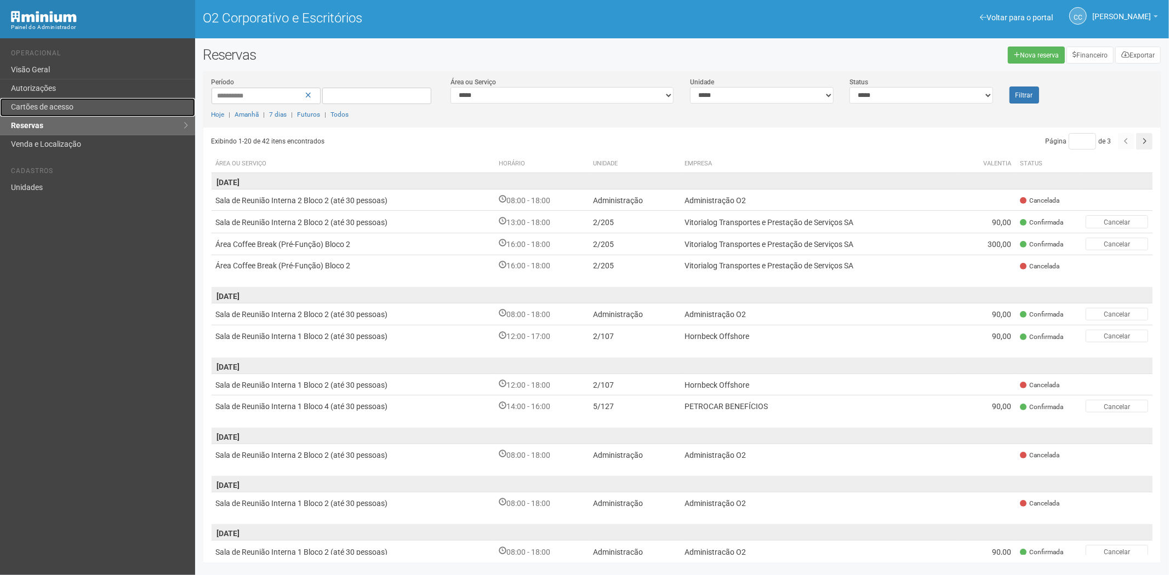
click at [79, 106] on link "Cartões de acesso" at bounding box center [97, 107] width 195 height 19
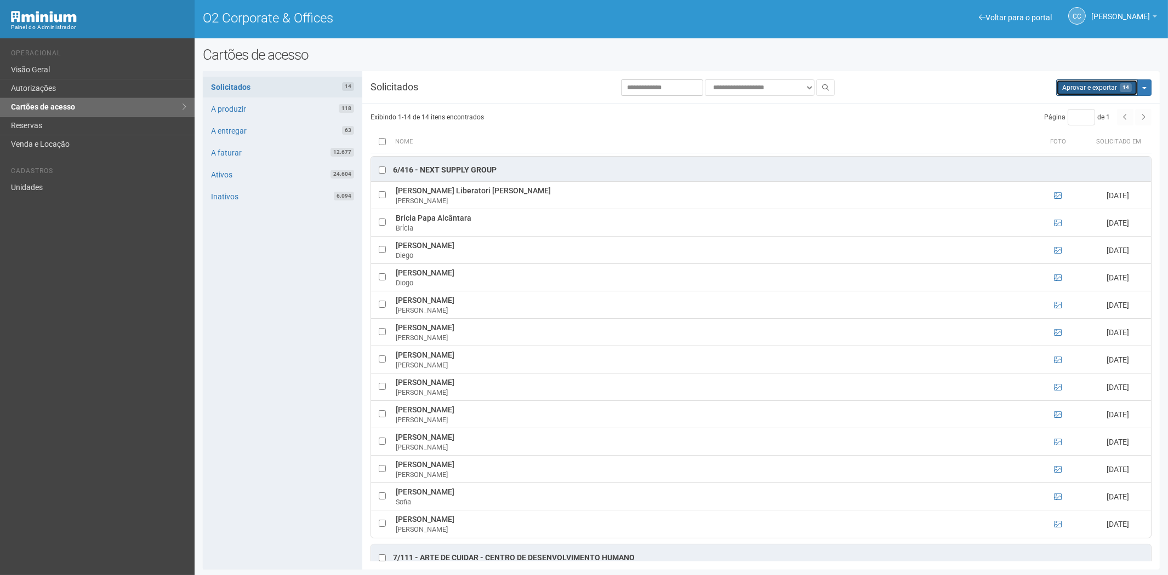
drag, startPoint x: 1084, startPoint y: 84, endPoint x: 633, endPoint y: 68, distance: 450.7
click at [1084, 84] on button "Aprovar e exportar 14" at bounding box center [1097, 87] width 82 height 16
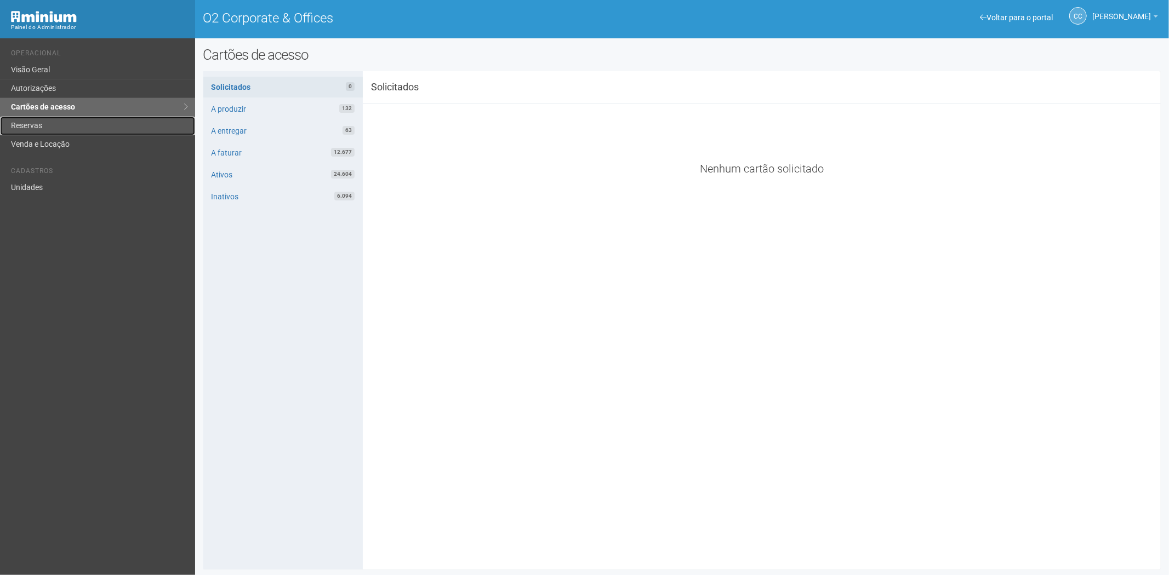
click at [35, 124] on link "Reservas" at bounding box center [97, 126] width 195 height 19
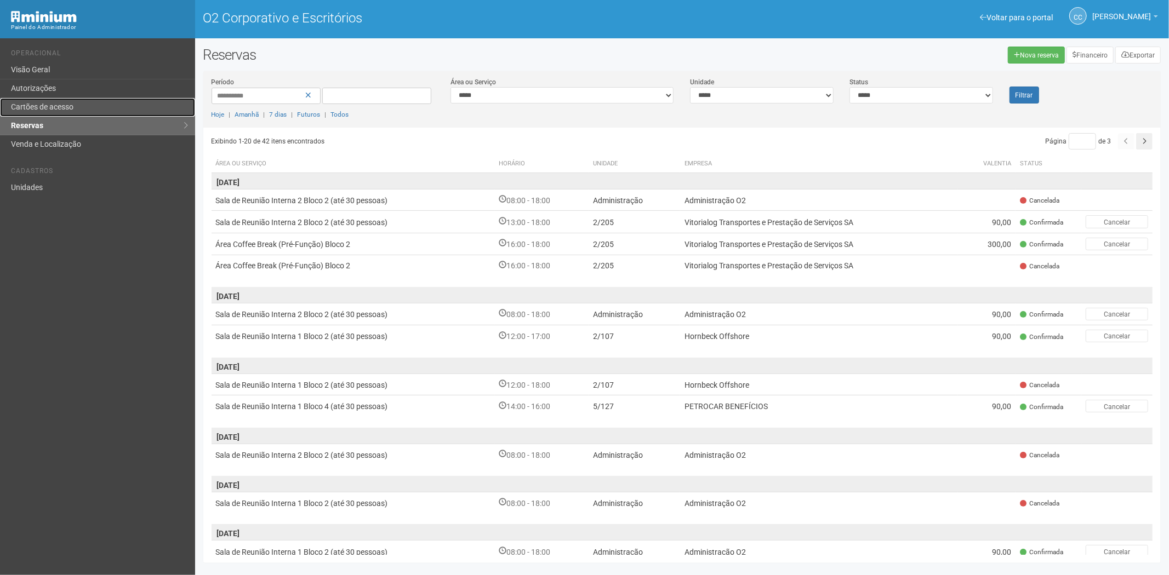
click at [90, 104] on link "Cartões de acesso" at bounding box center [97, 107] width 195 height 19
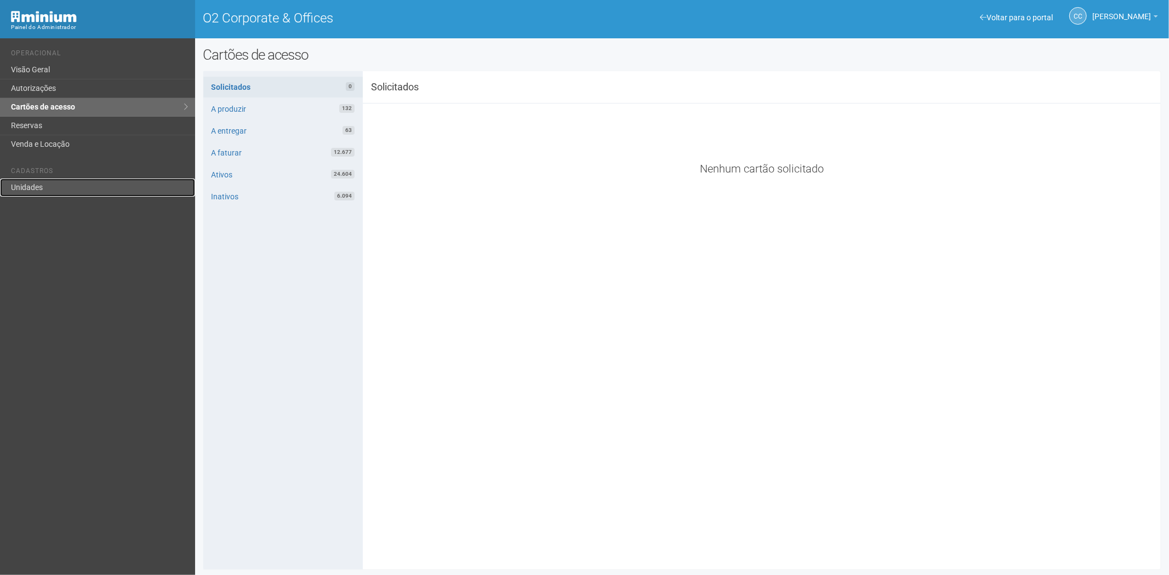
drag, startPoint x: 31, startPoint y: 178, endPoint x: 70, endPoint y: 173, distance: 39.2
click at [31, 179] on link "Unidades" at bounding box center [97, 188] width 195 height 18
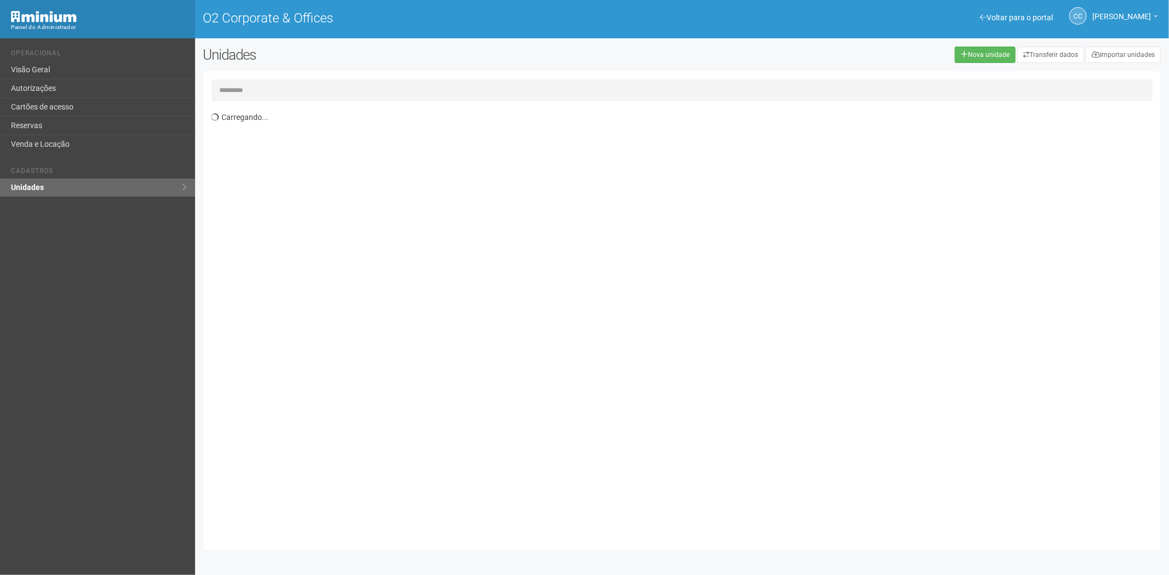
click at [249, 86] on input "text" at bounding box center [682, 90] width 941 height 22
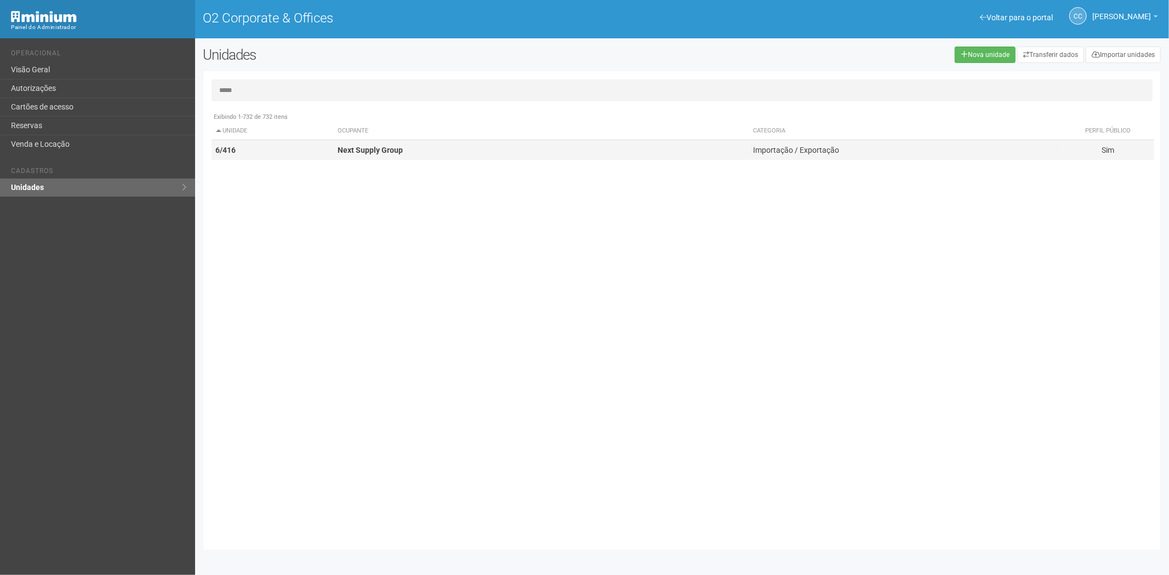
type input "*****"
click at [408, 149] on td "Next Supply Group" at bounding box center [540, 150] width 415 height 20
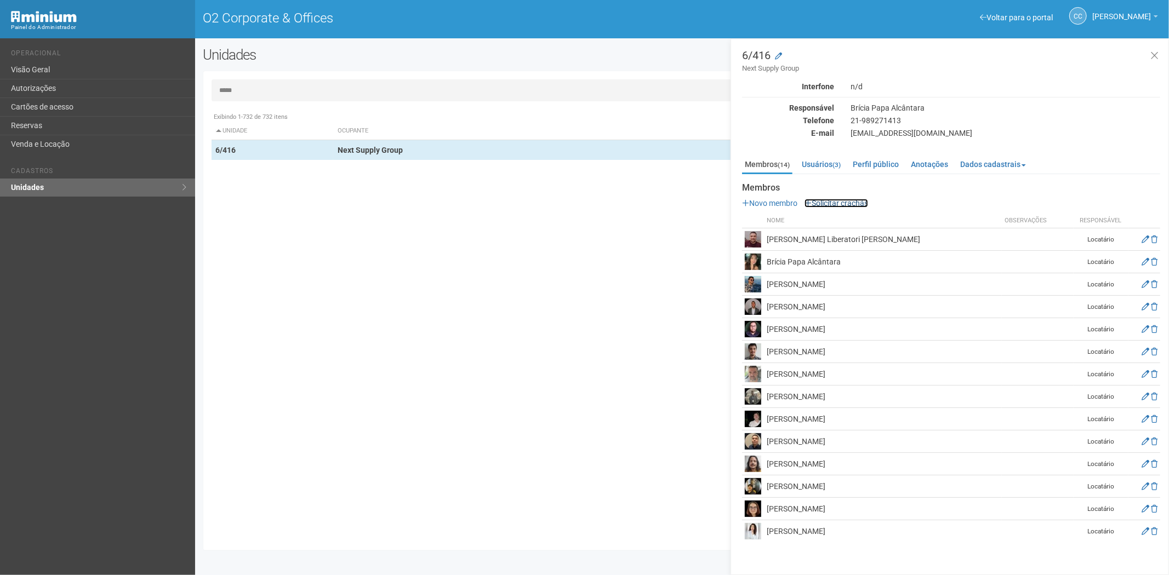
click at [862, 203] on link "Solicitar crachás" at bounding box center [836, 203] width 64 height 9
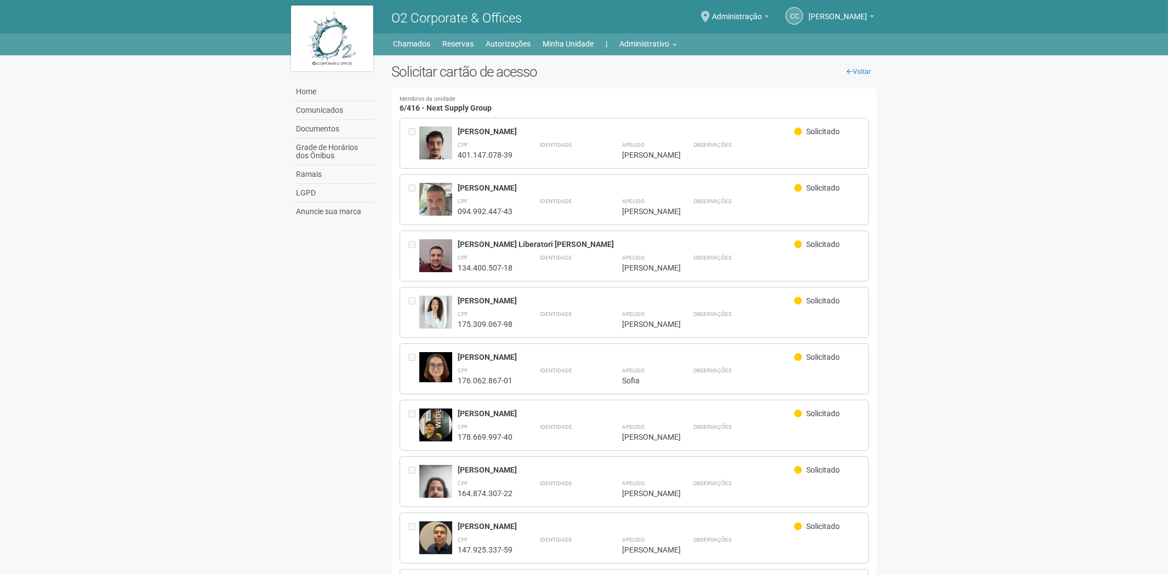
scroll to position [390, 0]
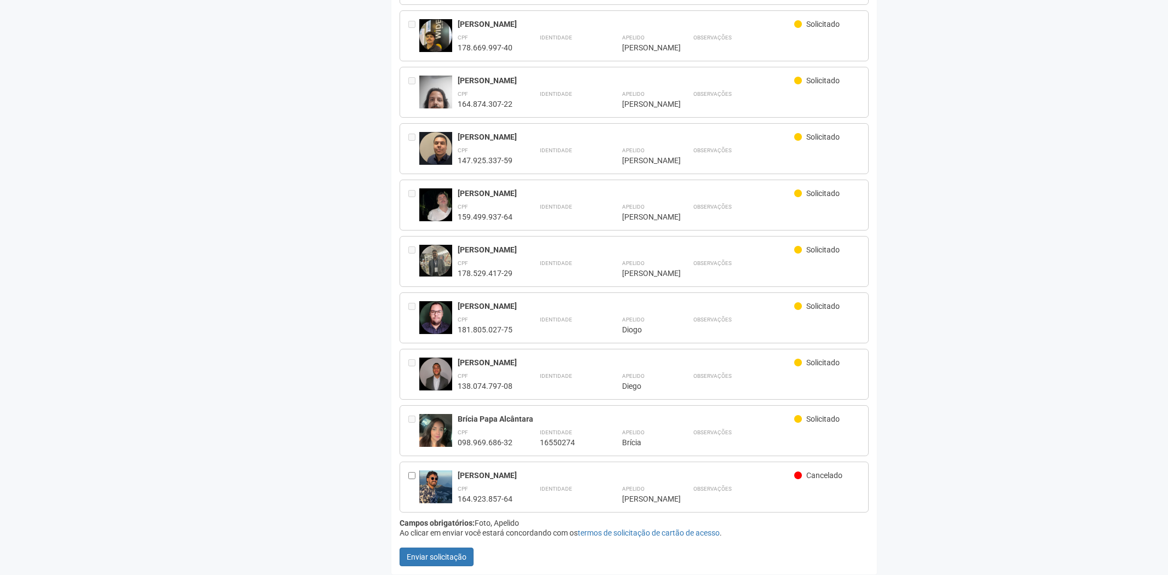
drag, startPoint x: 186, startPoint y: 194, endPoint x: 425, endPoint y: 151, distance: 242.7
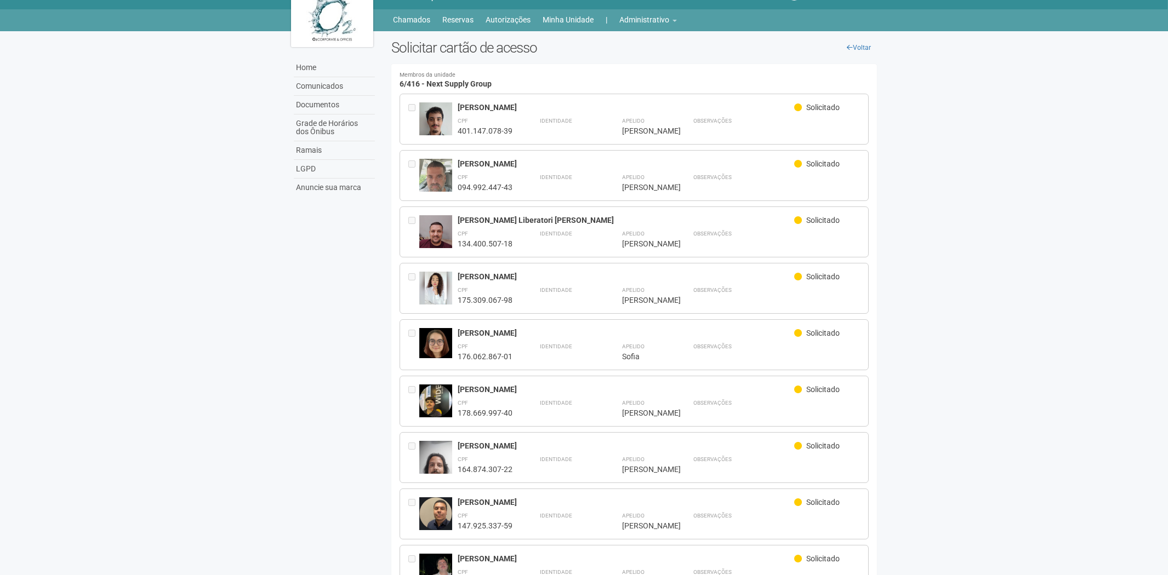
scroll to position [0, 0]
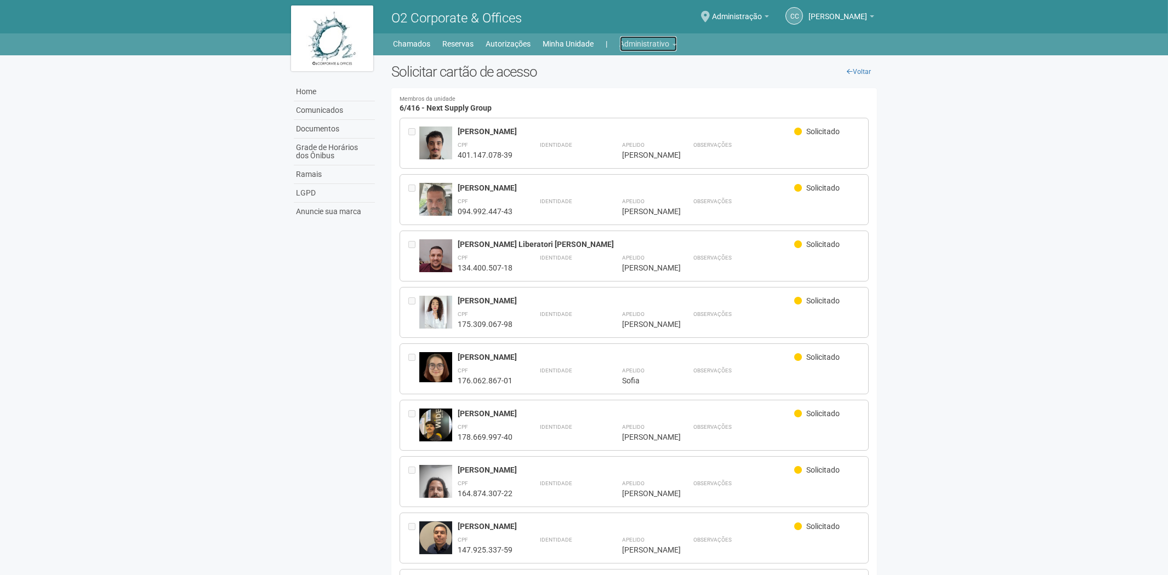
click at [655, 46] on link "Administrativo" at bounding box center [648, 43] width 57 height 15
click at [638, 85] on link "Cartões de acesso" at bounding box center [632, 86] width 93 height 19
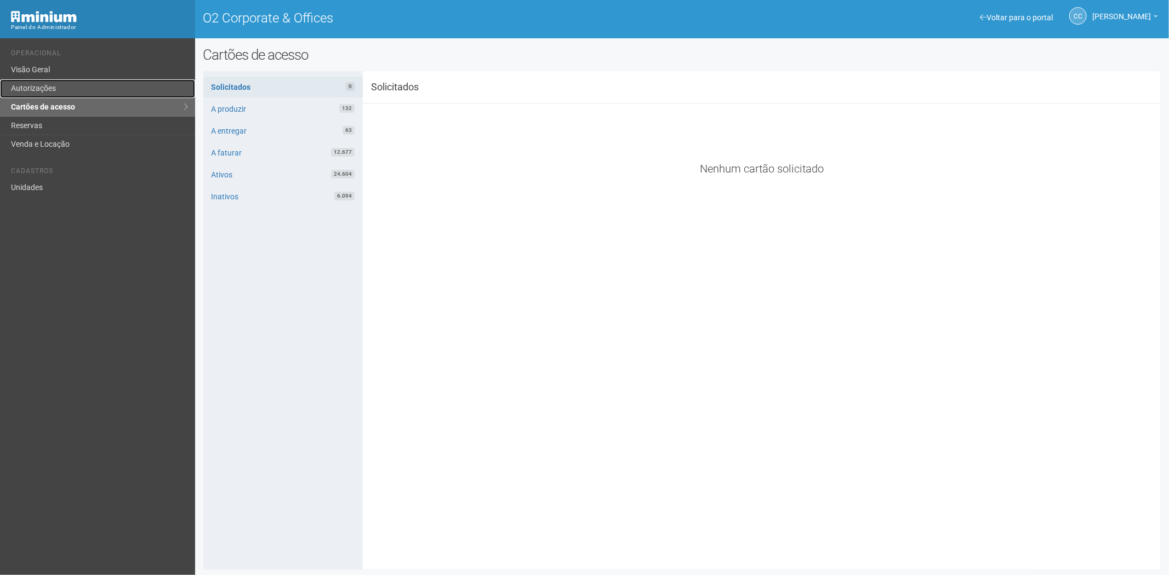
click at [67, 86] on link "Autorizações" at bounding box center [97, 88] width 195 height 19
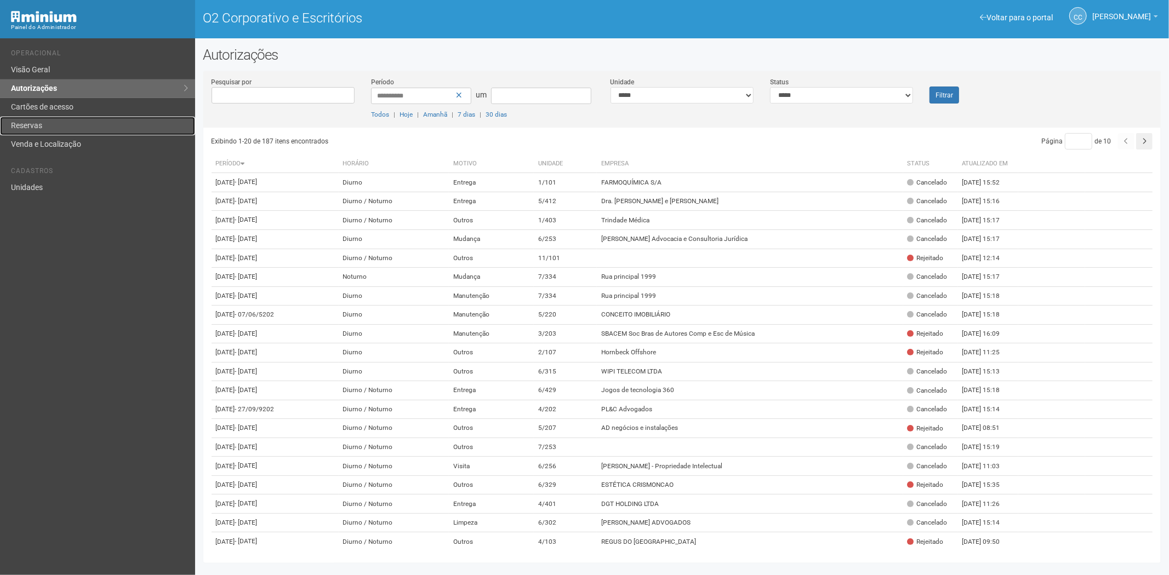
click at [51, 128] on link "Reservas" at bounding box center [97, 126] width 195 height 19
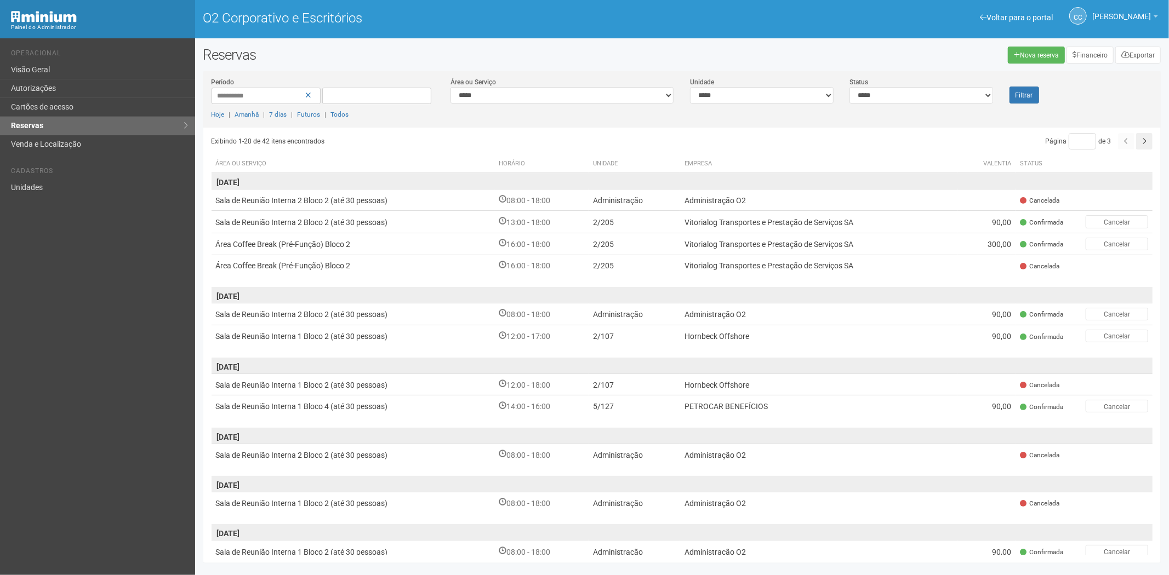
drag, startPoint x: 52, startPoint y: 368, endPoint x: 71, endPoint y: 278, distance: 92.0
click at [53, 369] on div "Voltar para o portal Operacional Visão Geral Autorizações Cartões de acesso Res…" at bounding box center [97, 306] width 195 height 537
click at [110, 376] on div "Voltar para o portal Operacional Visão Geral Autorizações Cartões de acesso Res…" at bounding box center [97, 306] width 195 height 537
click at [56, 395] on div "Voltar para o portal Operacional Visão Geral Autorizações Cartões de acesso Res…" at bounding box center [97, 306] width 195 height 537
click at [71, 110] on font "Cartões de acesso" at bounding box center [42, 106] width 62 height 9
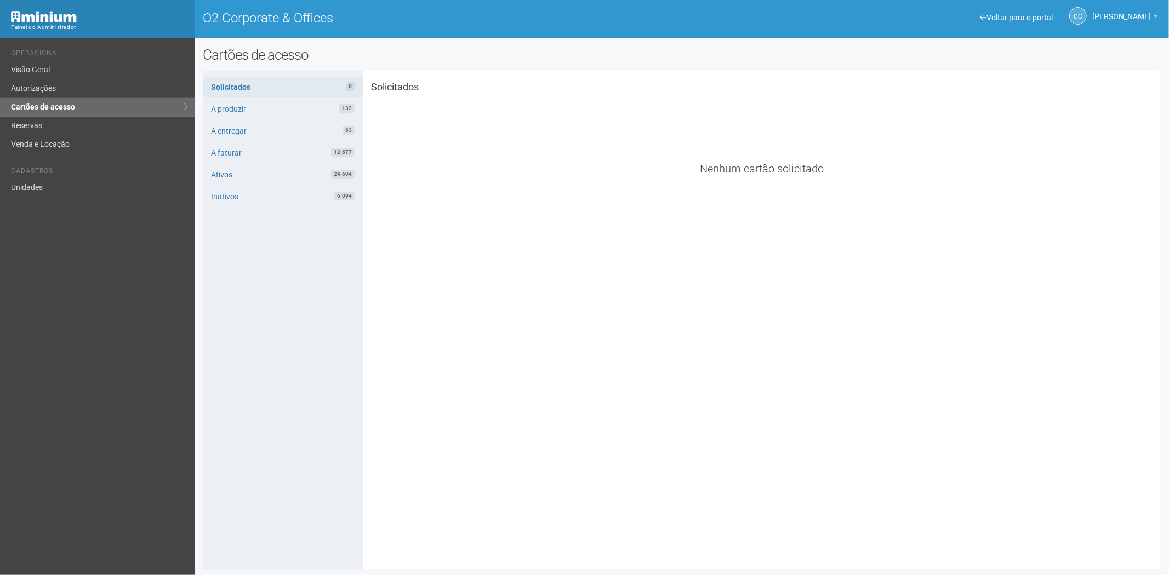
drag, startPoint x: 63, startPoint y: 351, endPoint x: 77, endPoint y: 338, distance: 19.4
click at [68, 347] on div "Voltar para o portal Operacional Visão Geral Autorizações Cartões de acesso Res…" at bounding box center [97, 306] width 195 height 537
click at [44, 125] on link "Reservas" at bounding box center [97, 126] width 195 height 19
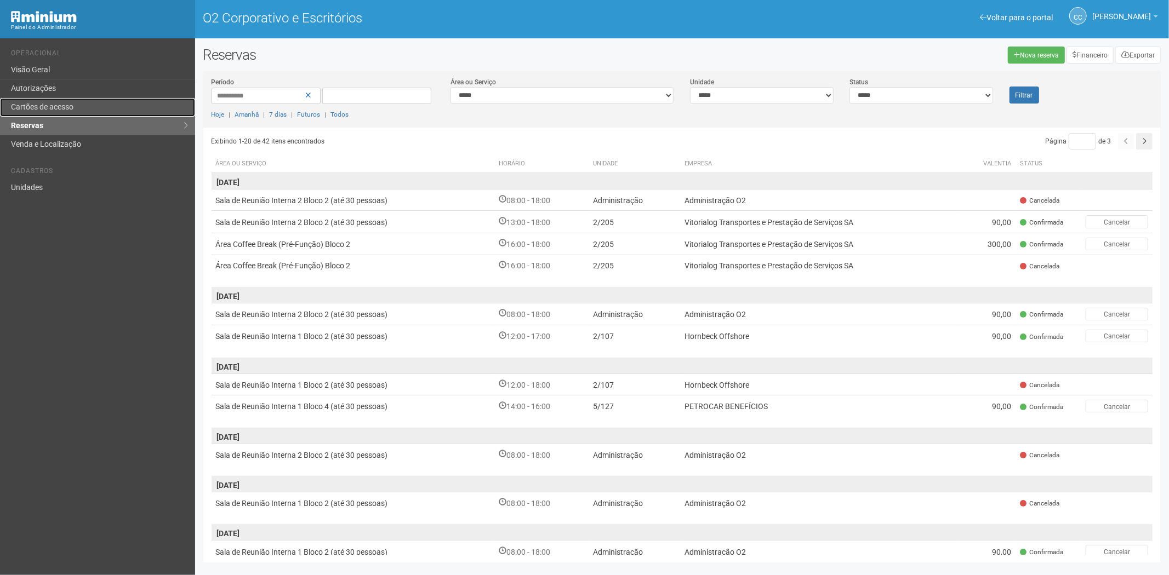
click at [52, 104] on font "Cartões de acesso" at bounding box center [42, 106] width 62 height 9
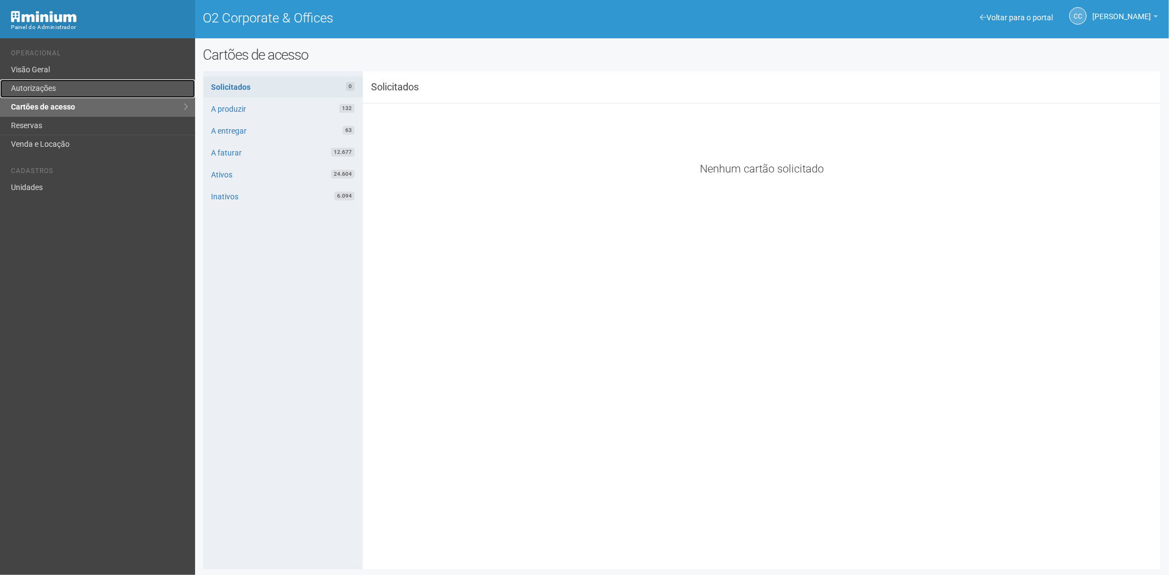
click at [67, 92] on link "Autorizações" at bounding box center [97, 88] width 195 height 19
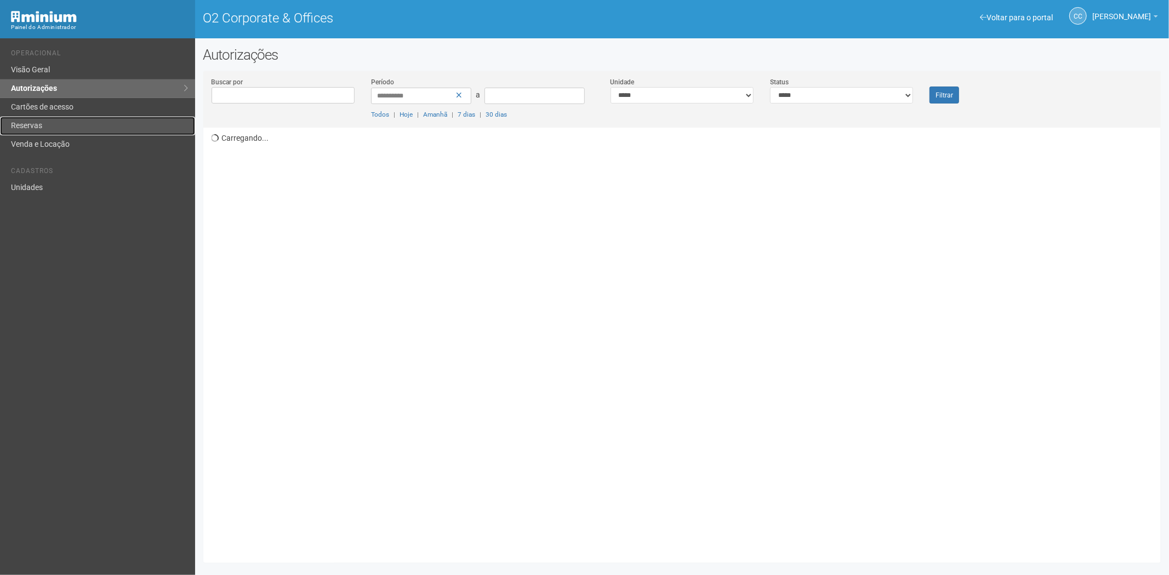
click at [50, 119] on link "Reservas" at bounding box center [97, 126] width 195 height 19
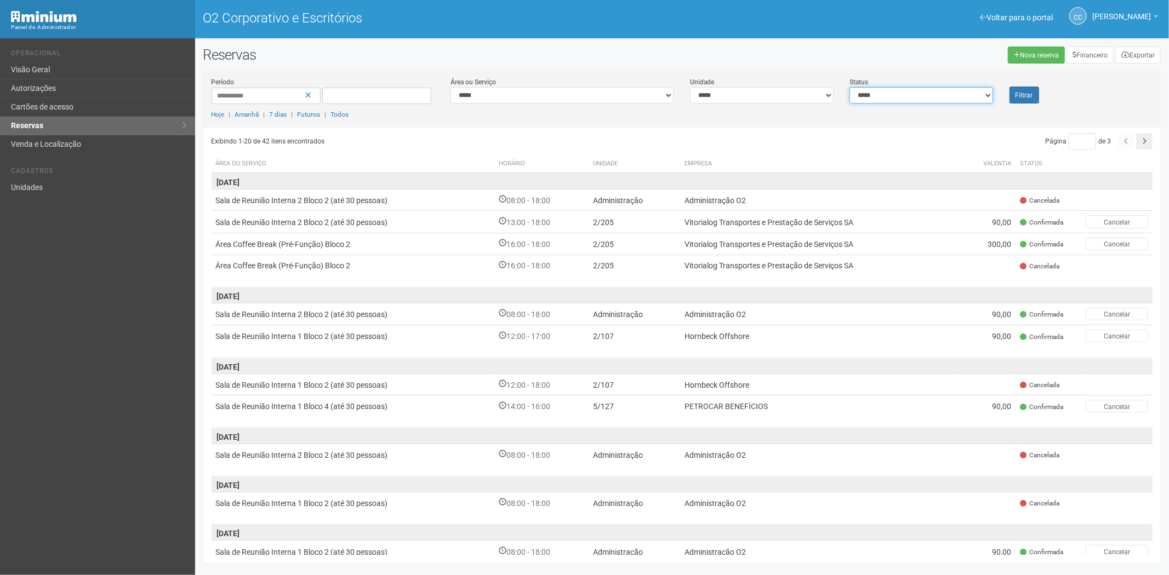
click at [915, 98] on select "**********" at bounding box center [920, 95] width 143 height 16
click at [553, 236] on td "16:00 - 18:00" at bounding box center [542, 244] width 94 height 22
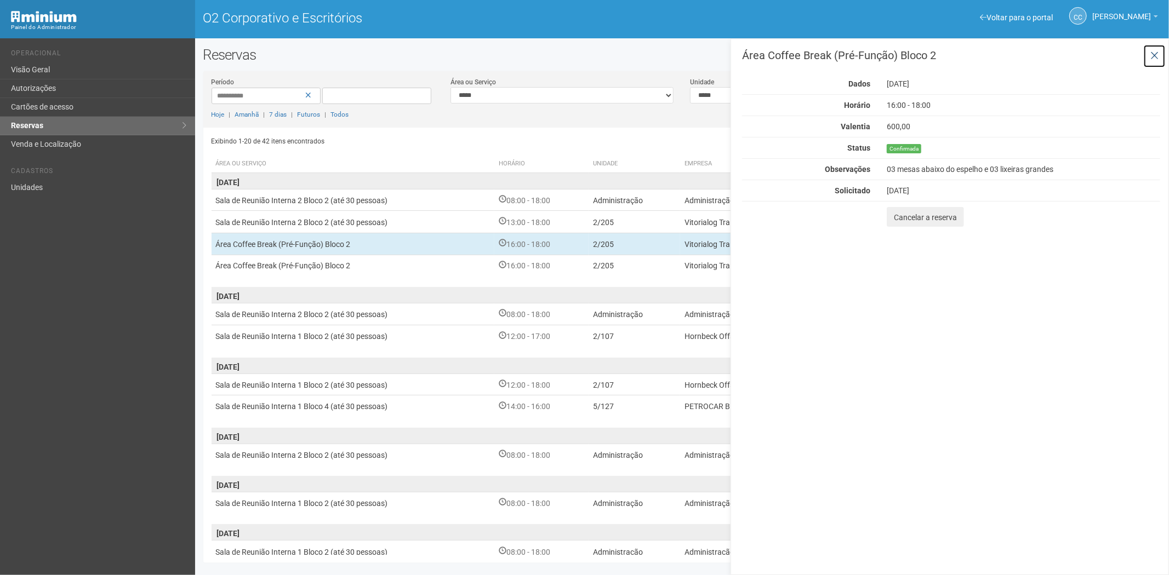
click at [1162, 53] on button at bounding box center [1154, 56] width 22 height 24
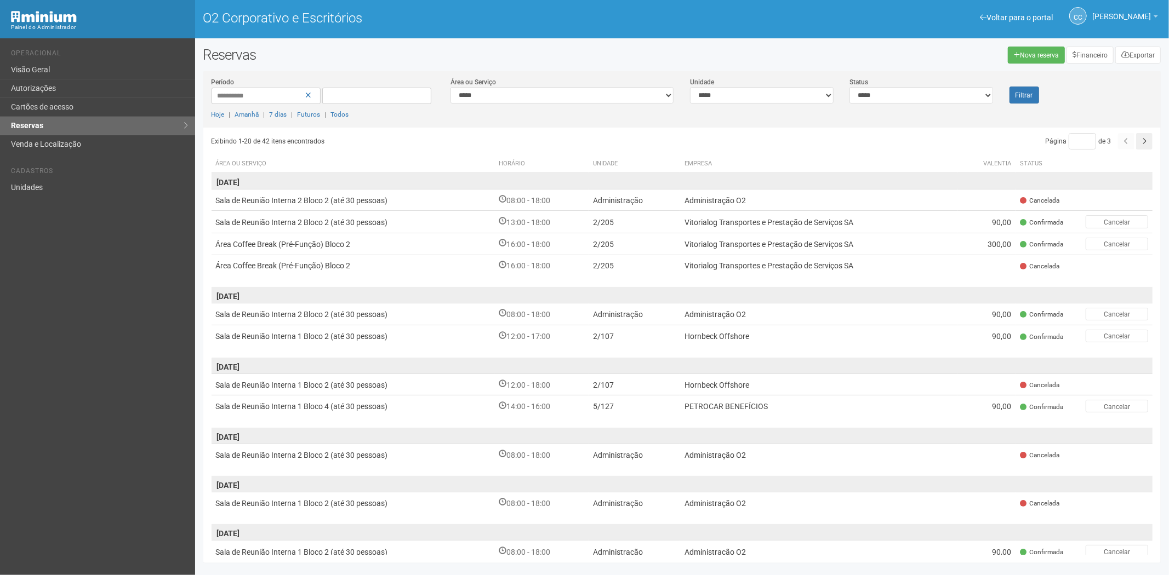
drag, startPoint x: 28, startPoint y: 361, endPoint x: 61, endPoint y: 199, distance: 165.1
click at [37, 344] on div "Voltar para o portal Operacional Visão Geral Autorizações Cartões de acesso Res…" at bounding box center [97, 306] width 195 height 537
click at [75, 113] on link "Cartões de acesso" at bounding box center [97, 107] width 195 height 19
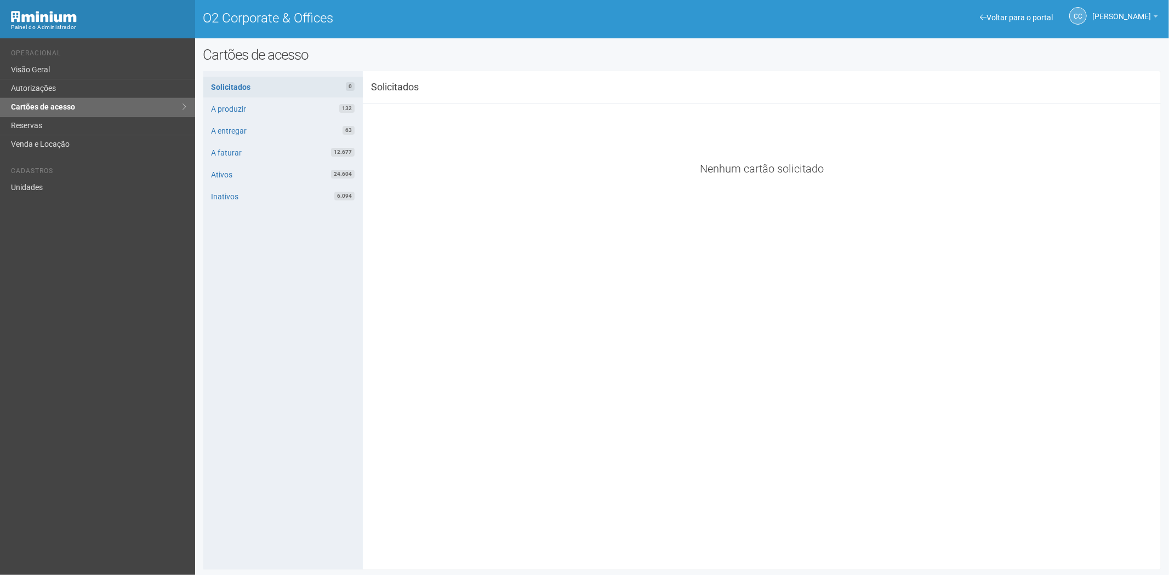
click at [497, 386] on div "**********" at bounding box center [682, 320] width 958 height 482
click at [84, 118] on link "Reservas" at bounding box center [97, 126] width 195 height 19
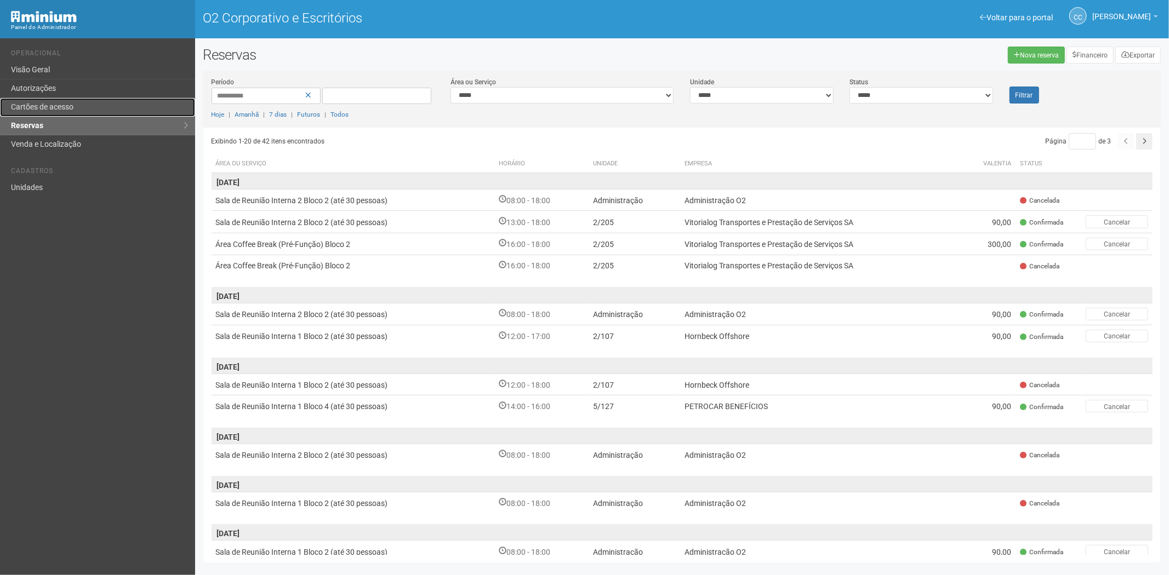
click at [49, 99] on link "Cartões de acesso" at bounding box center [97, 107] width 195 height 19
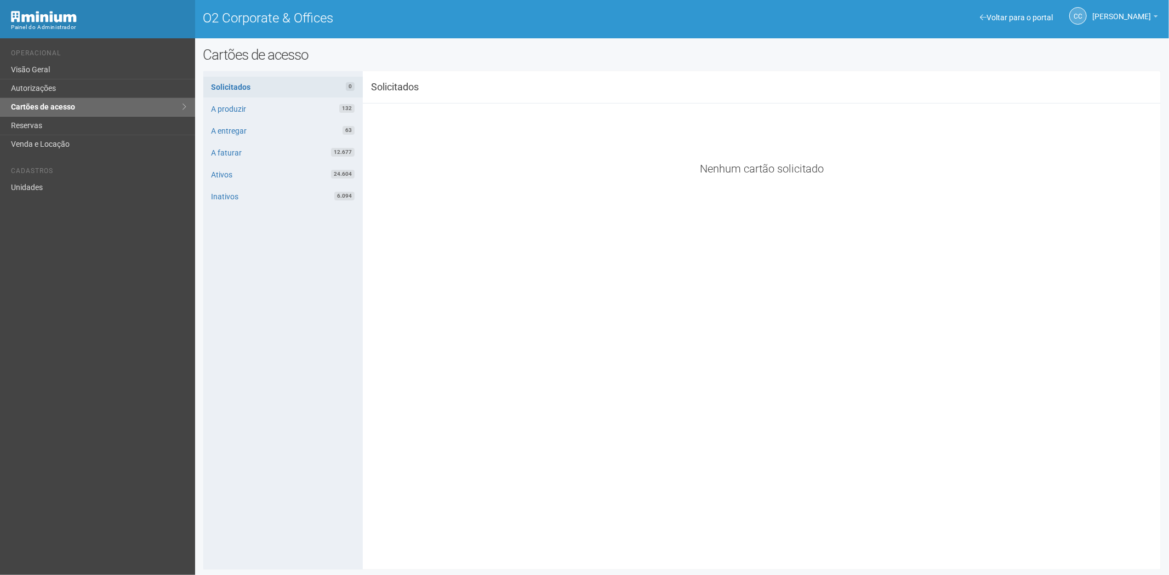
click at [455, 412] on div "**********" at bounding box center [682, 320] width 958 height 482
drag, startPoint x: 500, startPoint y: 401, endPoint x: 449, endPoint y: 321, distance: 95.0
click at [500, 401] on div "**********" at bounding box center [682, 320] width 958 height 482
drag, startPoint x: 475, startPoint y: 459, endPoint x: 473, endPoint y: 450, distance: 8.4
click at [473, 455] on div "**********" at bounding box center [682, 320] width 958 height 482
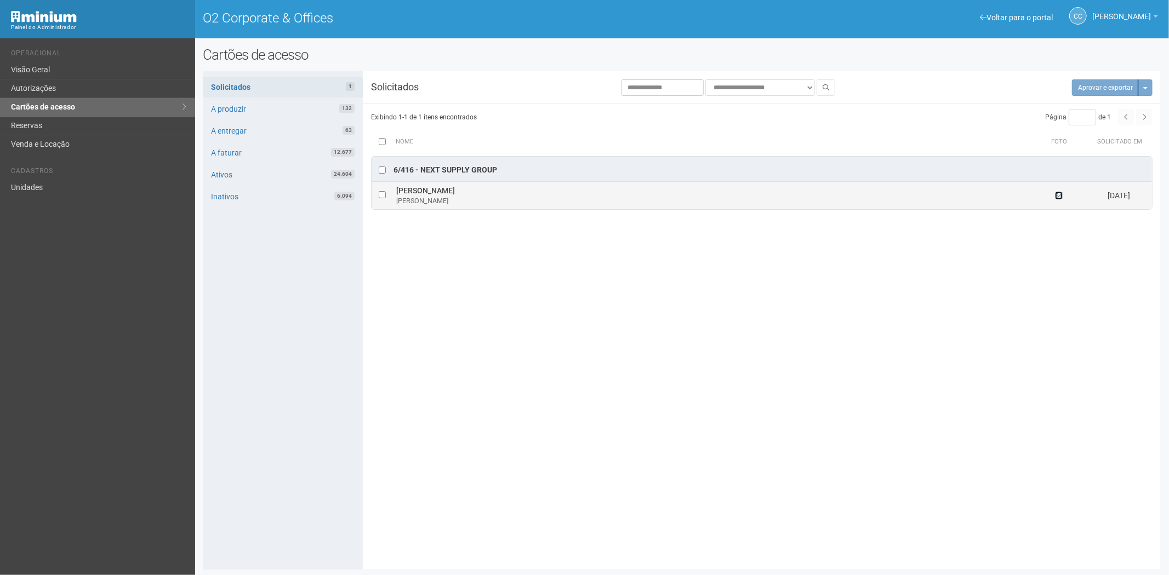
click at [1055, 197] on icon at bounding box center [1059, 196] width 8 height 8
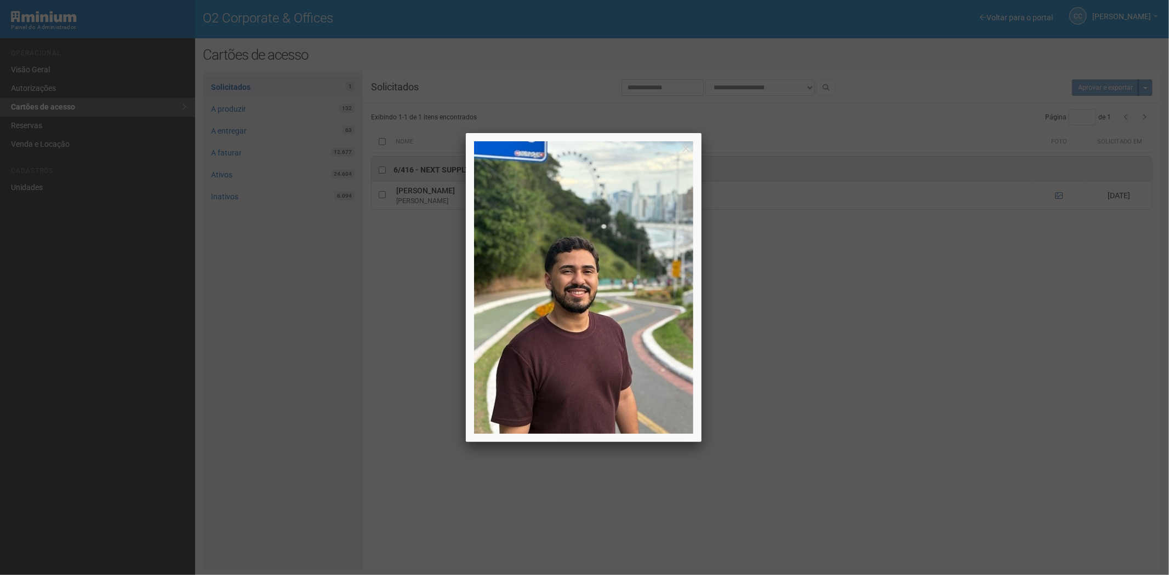
click at [923, 420] on div at bounding box center [584, 287] width 1169 height 575
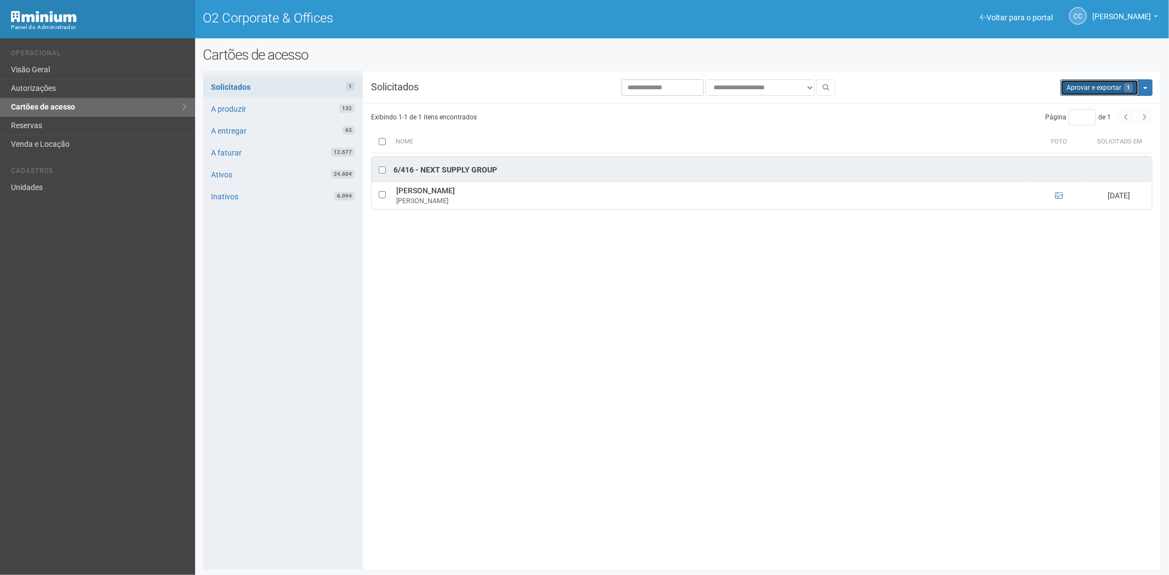
click at [1097, 89] on button "Aprovar e exportar 1" at bounding box center [1099, 87] width 78 height 16
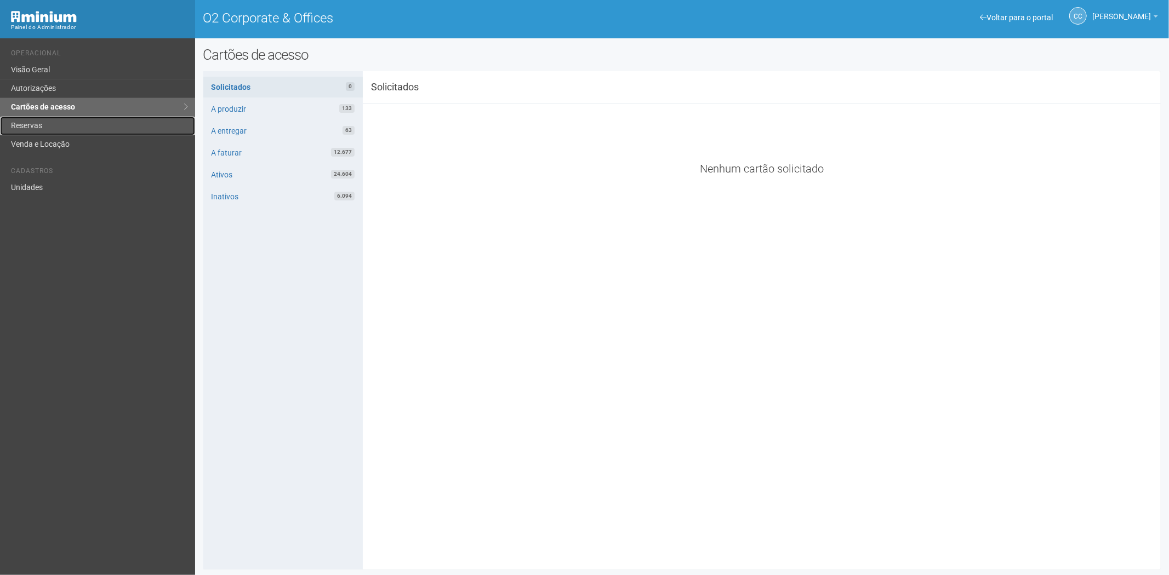
click at [60, 124] on link "Reservas" at bounding box center [97, 126] width 195 height 19
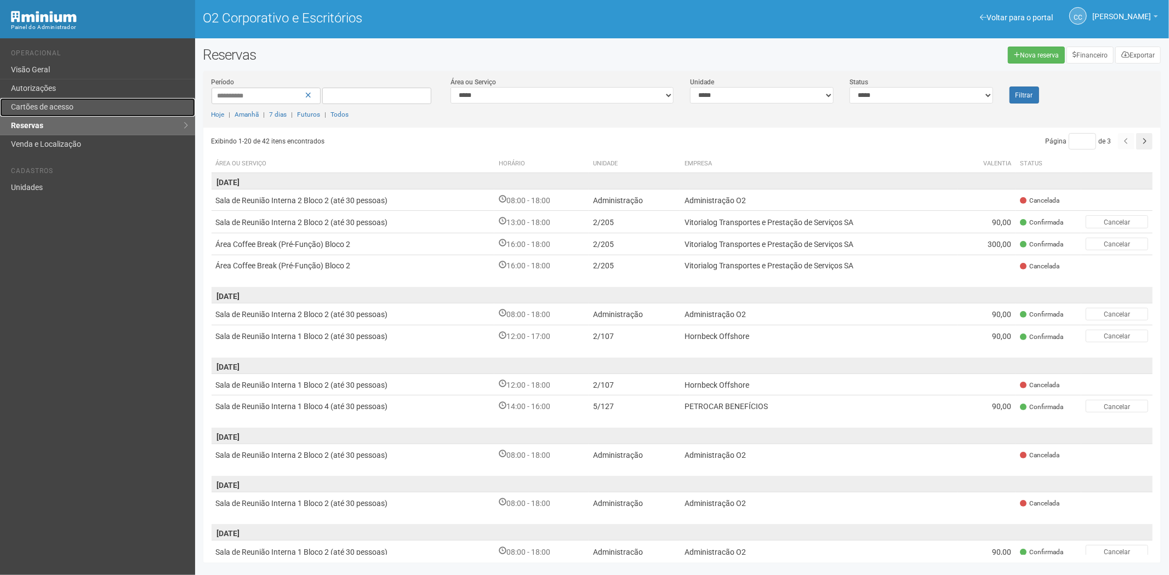
click at [63, 107] on font "Cartões de acesso" at bounding box center [42, 106] width 62 height 9
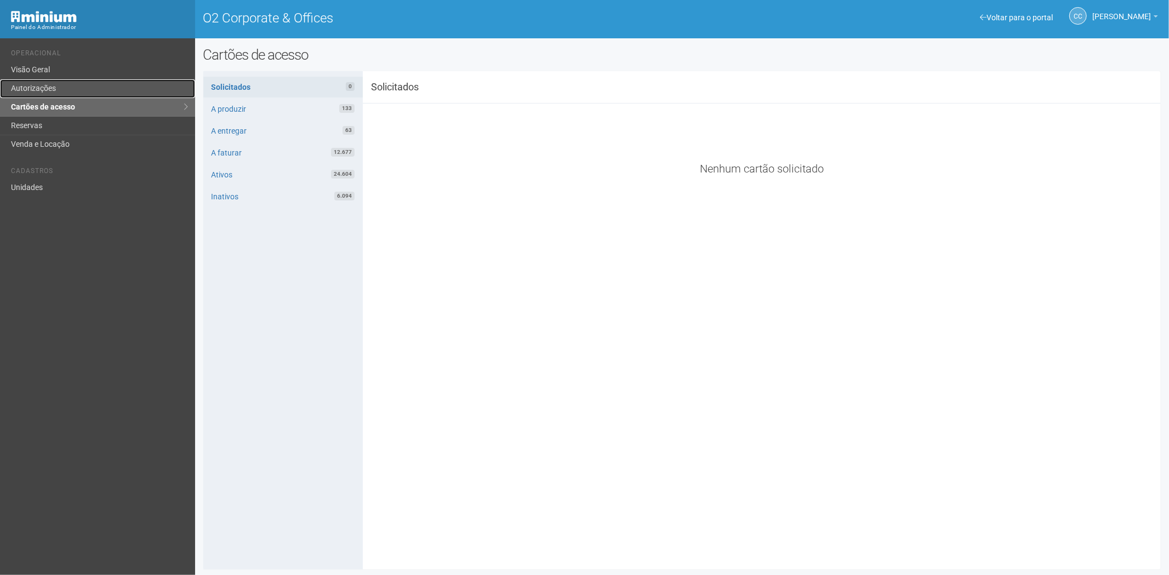
click at [40, 79] on link "Autorizações" at bounding box center [97, 88] width 195 height 19
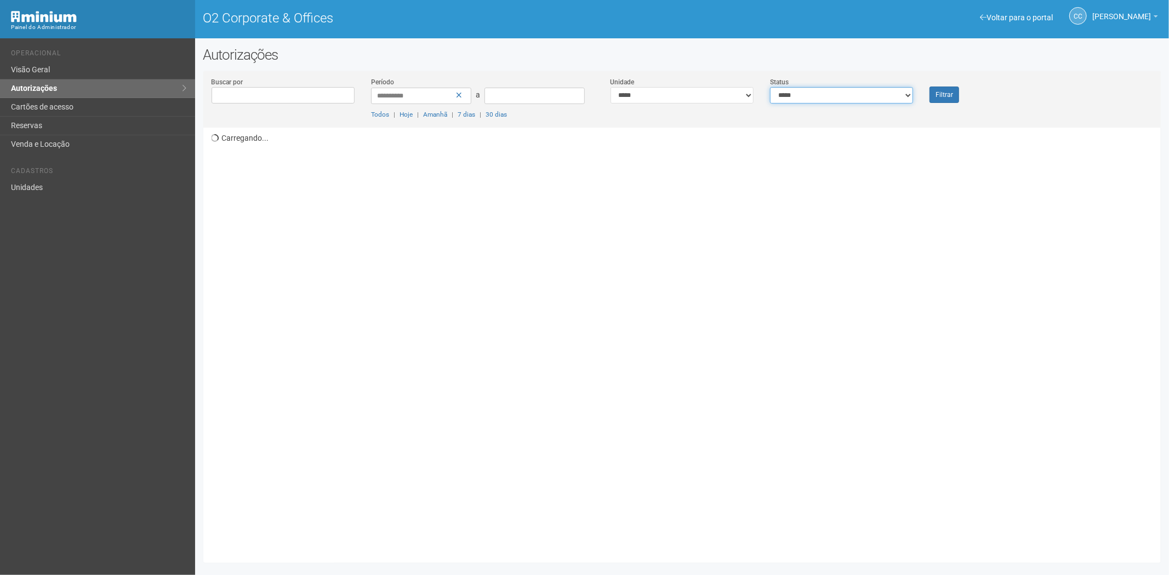
click at [853, 91] on select "**********" at bounding box center [841, 95] width 143 height 16
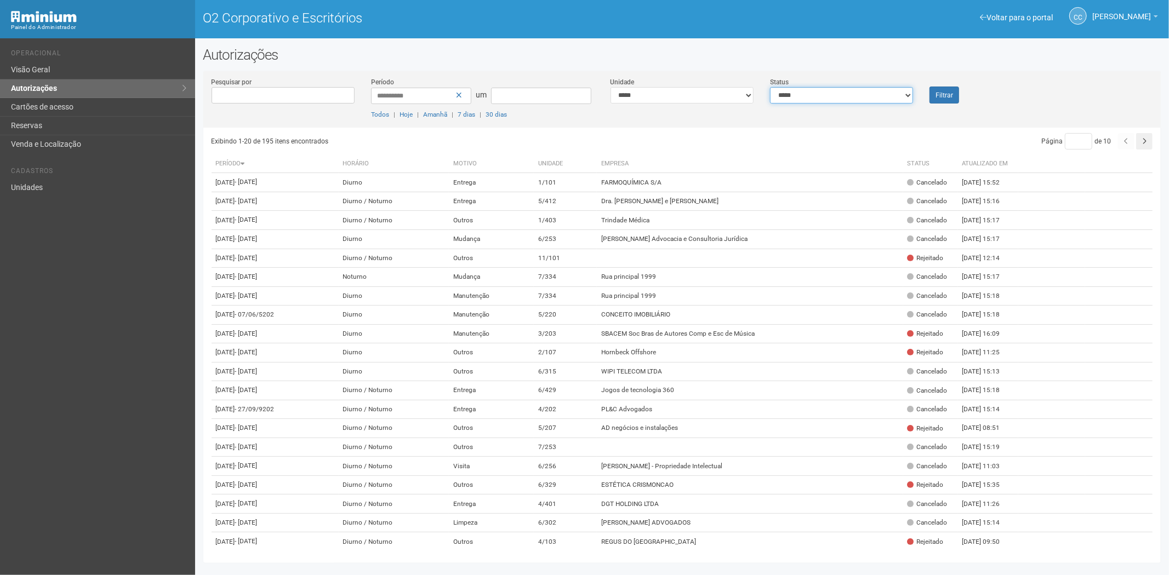
select select "*"
click at [770, 87] on select "**********" at bounding box center [841, 95] width 143 height 16
click at [945, 94] on font "Filtrar" at bounding box center [944, 96] width 18 height 8
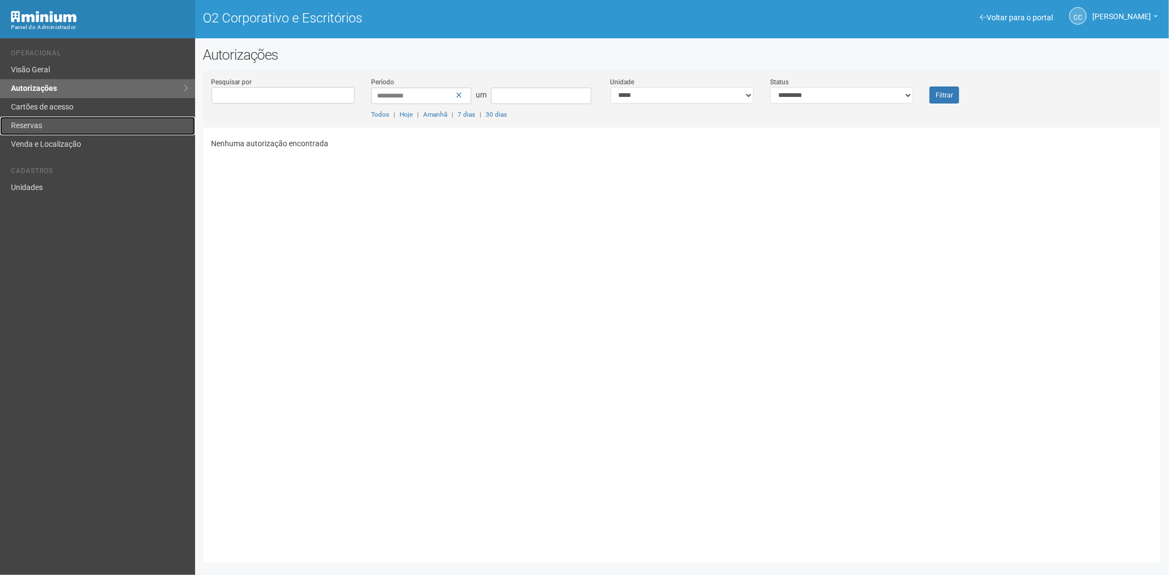
drag, startPoint x: 50, startPoint y: 119, endPoint x: 195, endPoint y: 73, distance: 152.0
click at [50, 121] on link "Reservas" at bounding box center [97, 126] width 195 height 19
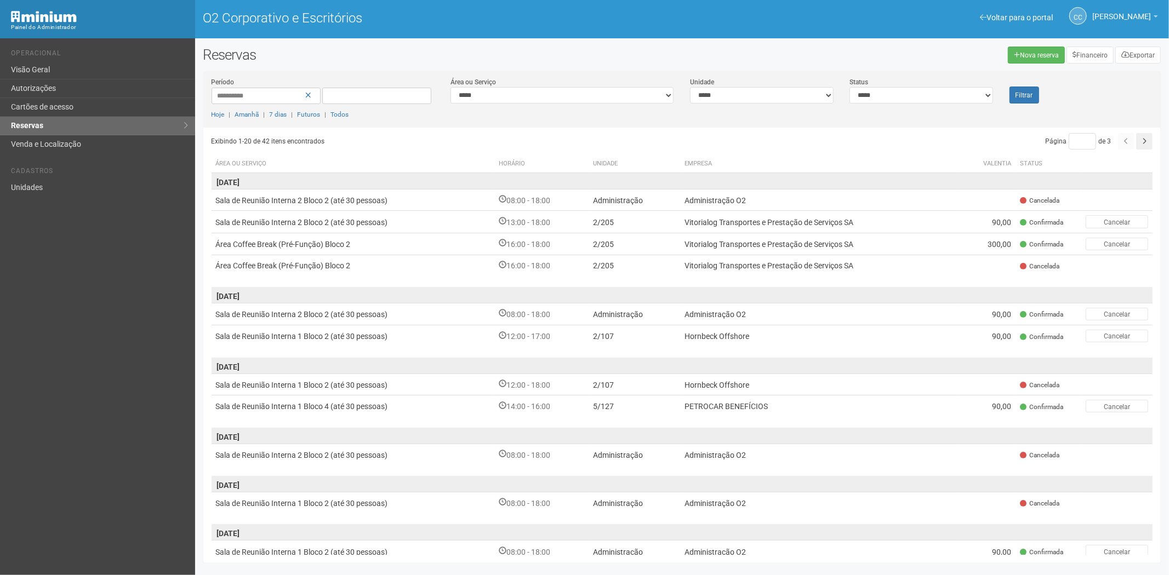
click at [60, 255] on div "Voltar para o portal Operacional Visão Geral Autorizações Cartões de acesso Res…" at bounding box center [97, 306] width 195 height 537
click at [55, 108] on font "Cartões de acesso" at bounding box center [42, 106] width 62 height 9
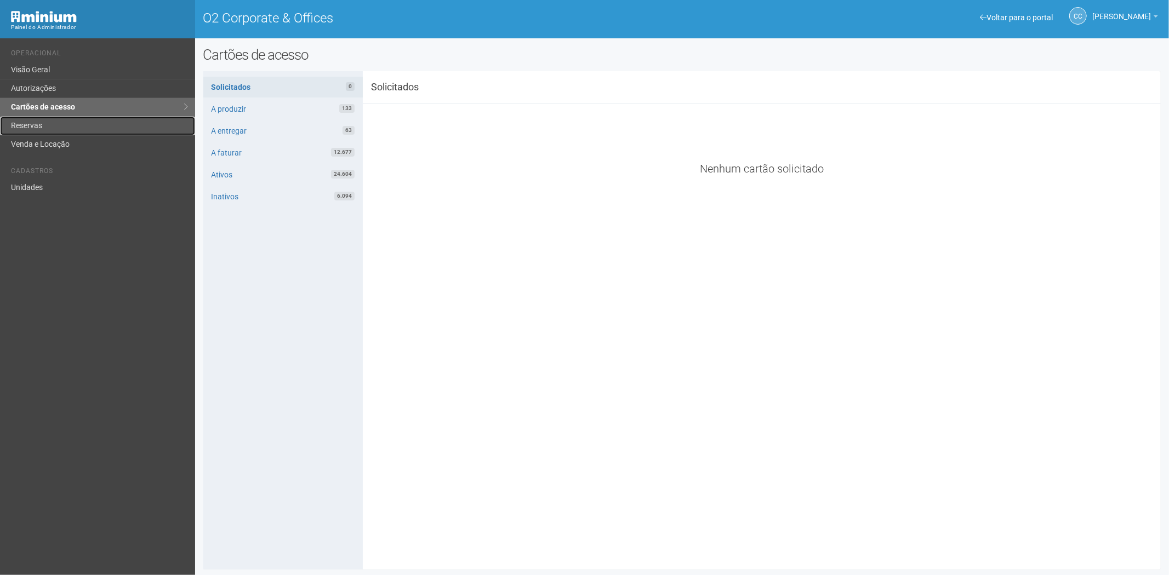
click at [75, 133] on link "Reservas" at bounding box center [97, 126] width 195 height 19
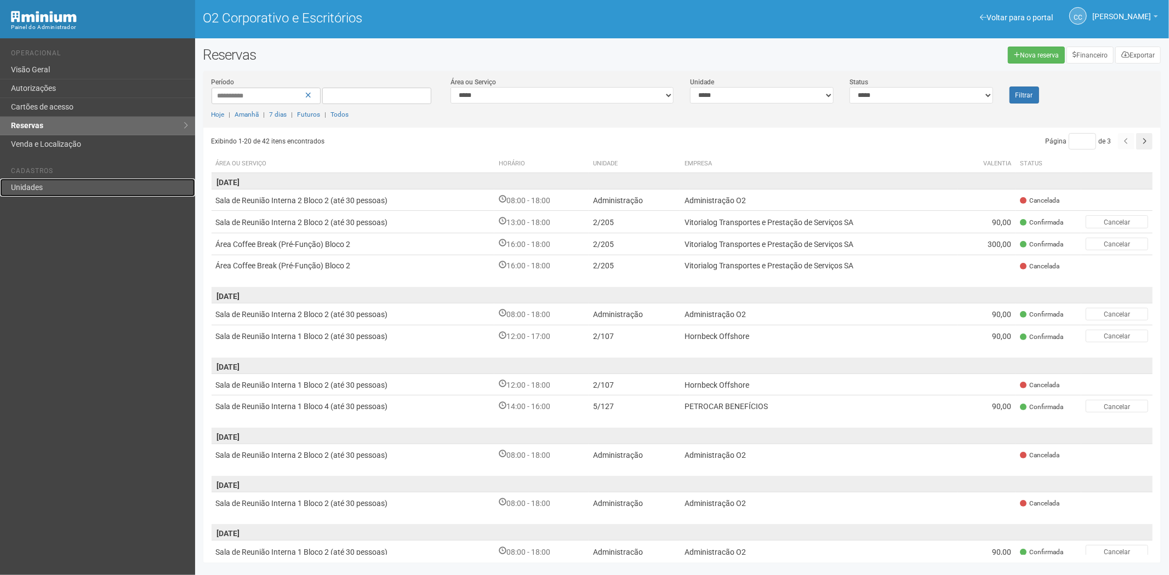
drag, startPoint x: 41, startPoint y: 182, endPoint x: 133, endPoint y: 163, distance: 93.9
click at [41, 181] on link "Unidades" at bounding box center [97, 188] width 195 height 18
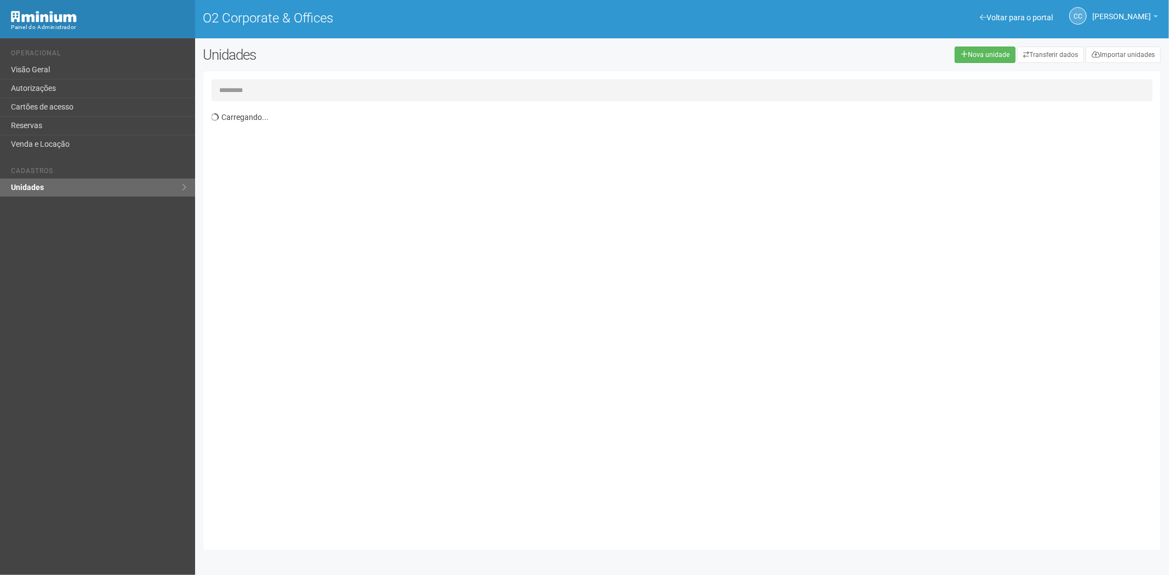
click at [278, 83] on input "text" at bounding box center [682, 90] width 941 height 22
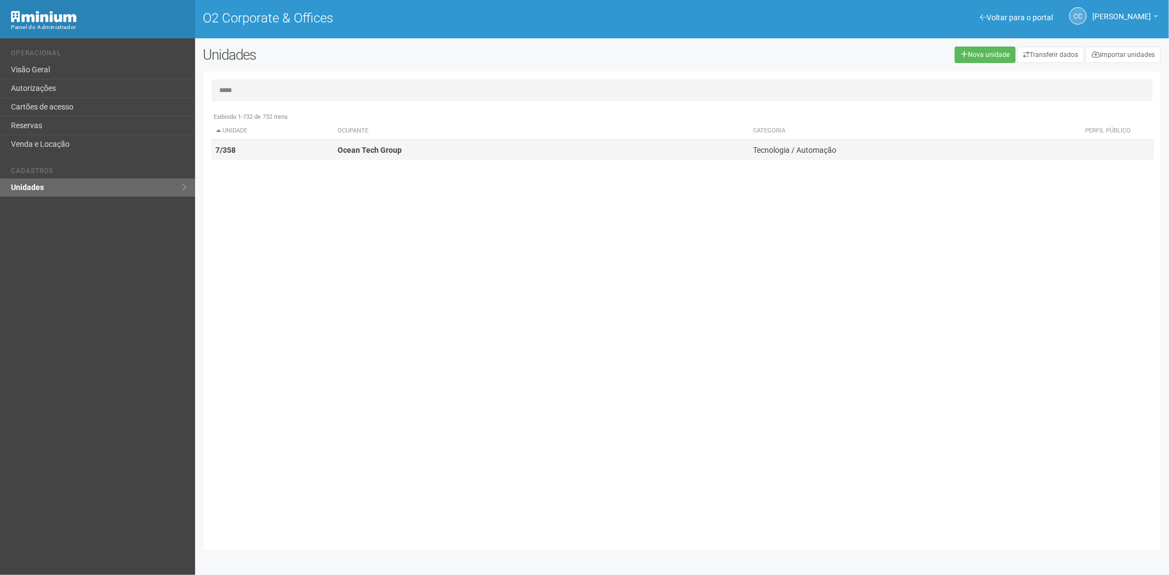
type input "*****"
click at [277, 157] on td "7/358" at bounding box center [273, 150] width 122 height 20
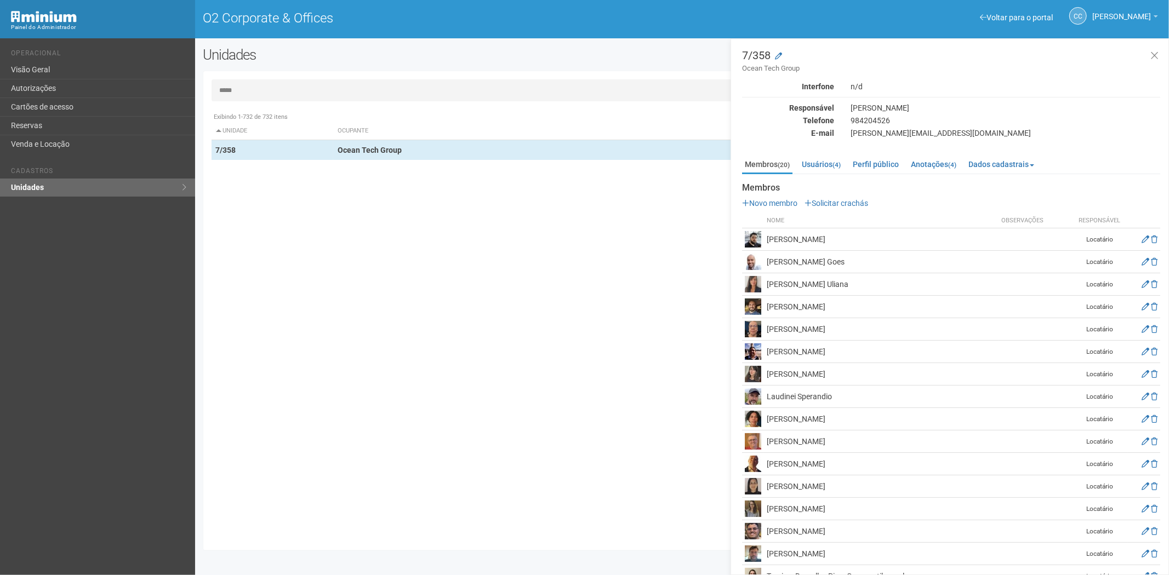
click at [243, 352] on div "Exibindo 1-732 de 732 itens Unidade Ocupante Categoria Perfil público 1/101 FAR…" at bounding box center [687, 325] width 950 height 436
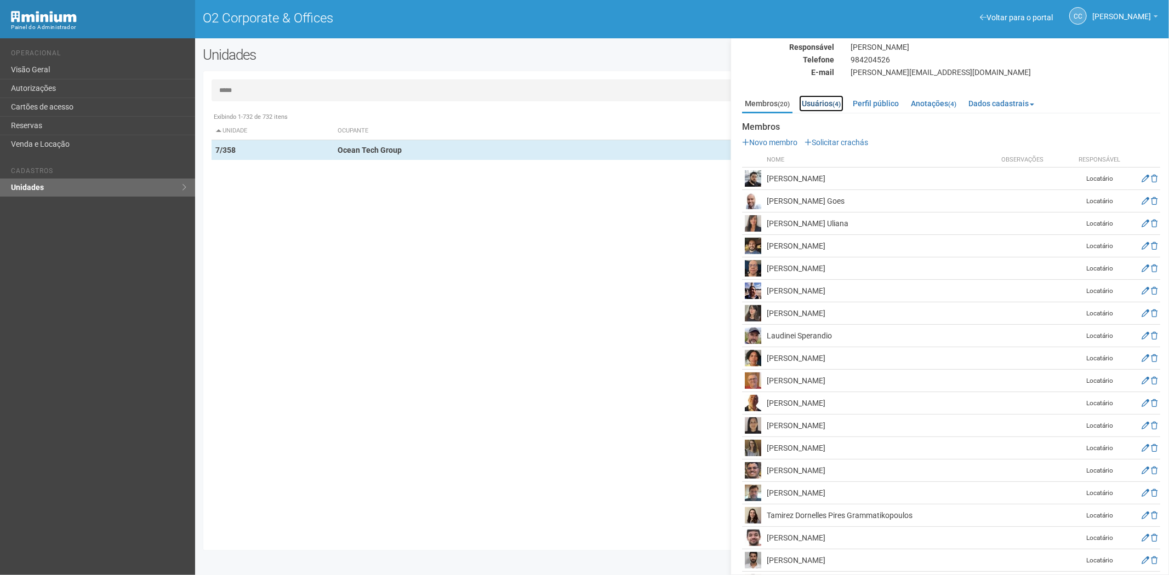
click at [824, 102] on link "Usuários (4)" at bounding box center [821, 103] width 44 height 16
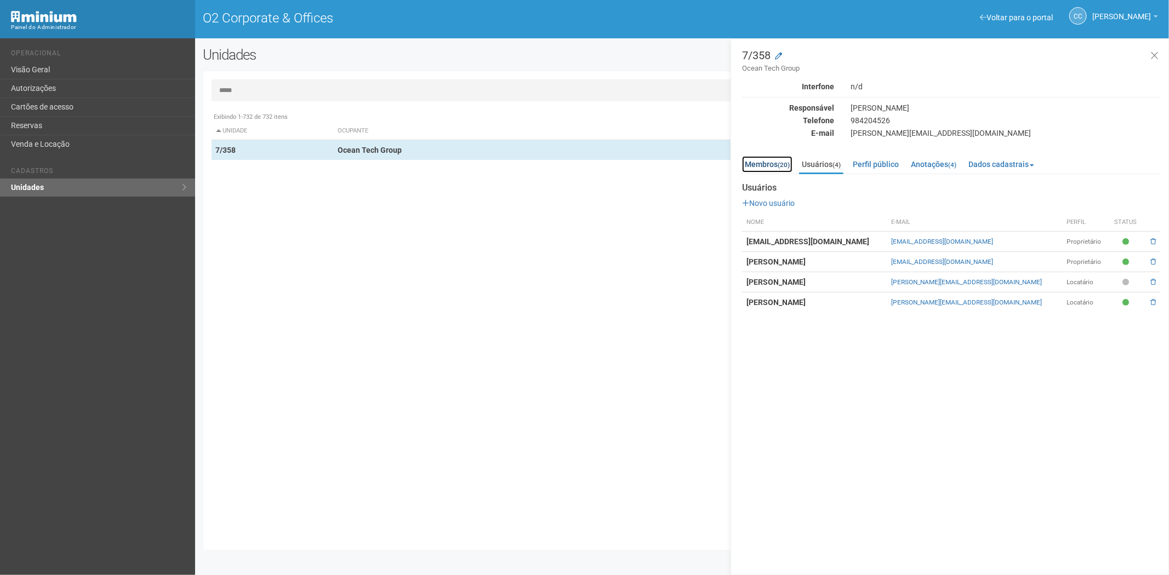
click at [767, 161] on link "Membros (20)" at bounding box center [767, 164] width 50 height 16
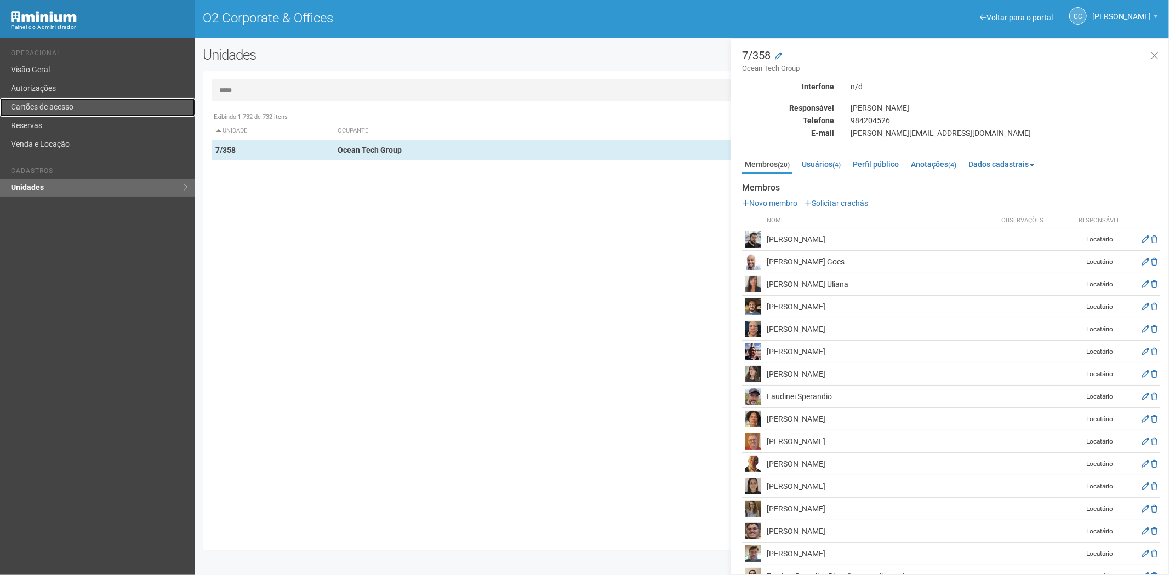
click at [57, 105] on link "Cartões de acesso" at bounding box center [97, 107] width 195 height 19
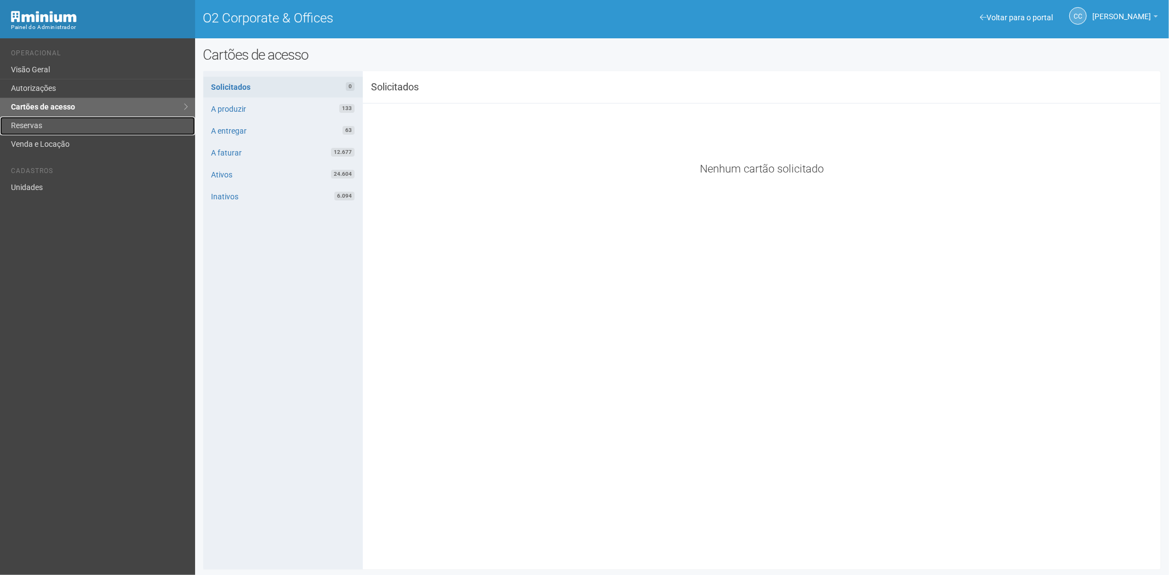
click at [24, 128] on link "Reservas" at bounding box center [97, 126] width 195 height 19
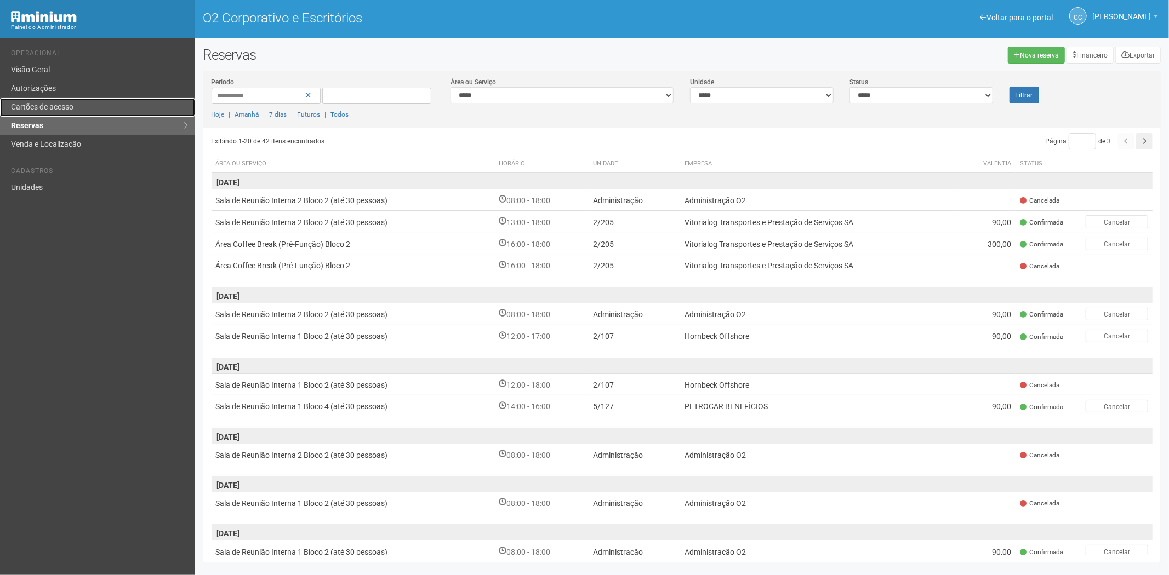
click at [100, 106] on link "Cartões de acesso" at bounding box center [97, 107] width 195 height 19
